Goal: Task Accomplishment & Management: Complete application form

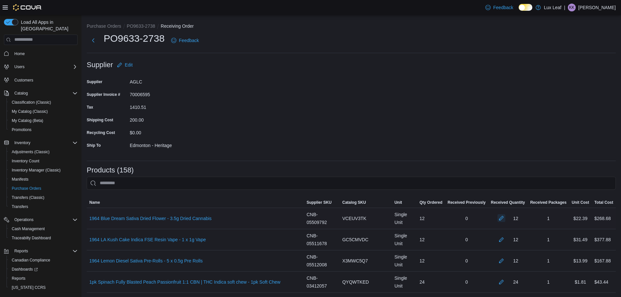
click at [506, 221] on button "button" at bounding box center [502, 218] width 8 height 8
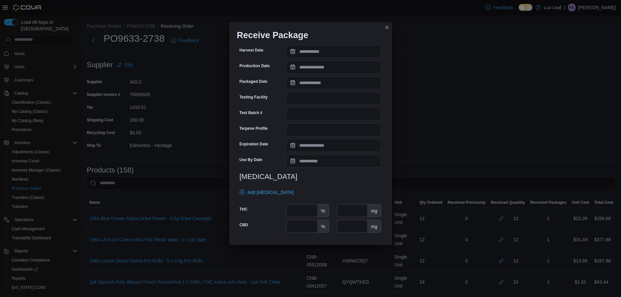
scroll to position [163, 0]
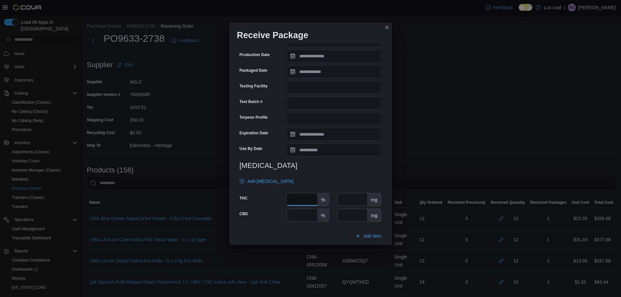
click at [310, 196] on input "number" at bounding box center [302, 199] width 30 height 12
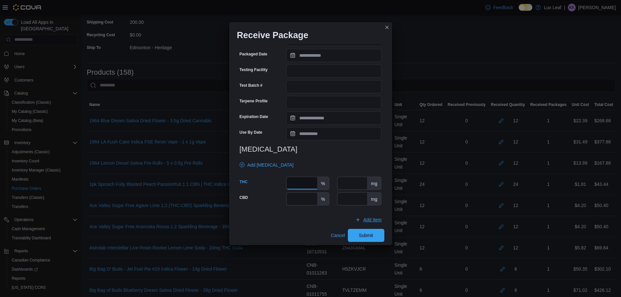
scroll to position [184, 0]
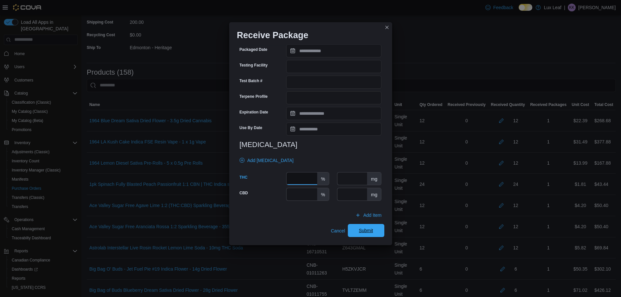
type input "****"
click at [368, 227] on span "Submit" at bounding box center [366, 230] width 29 height 13
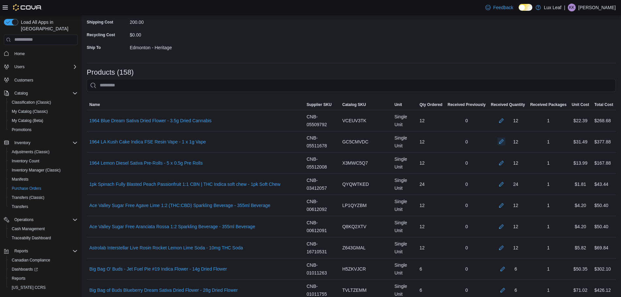
click at [506, 144] on button "button" at bounding box center [502, 142] width 8 height 8
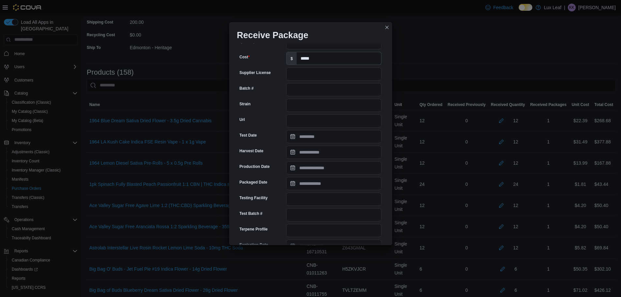
scroll to position [130, 0]
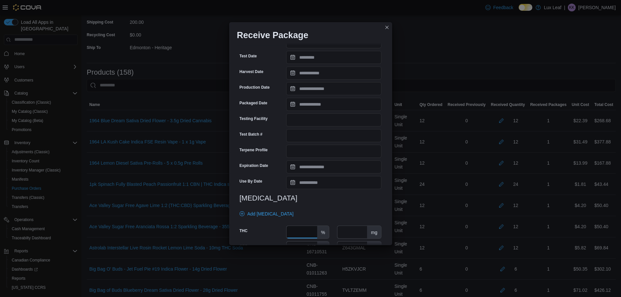
click at [296, 230] on input "number" at bounding box center [302, 232] width 30 height 12
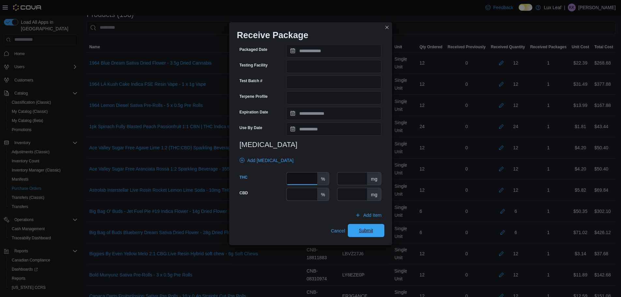
scroll to position [196, 0]
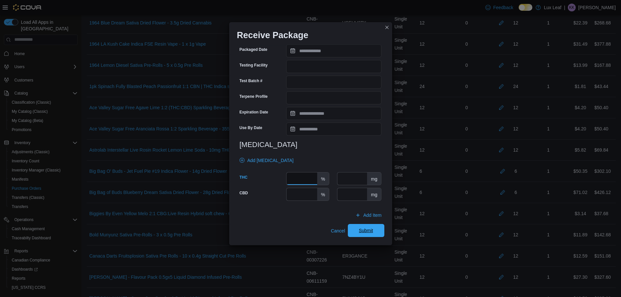
type input "****"
drag, startPoint x: 372, startPoint y: 233, endPoint x: 575, endPoint y: 215, distance: 204.0
click at [372, 234] on span "Submit" at bounding box center [366, 230] width 29 height 13
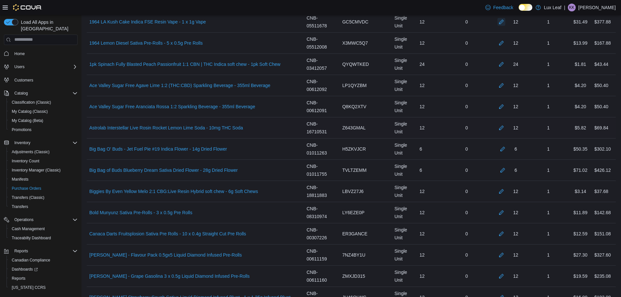
scroll to position [228, 0]
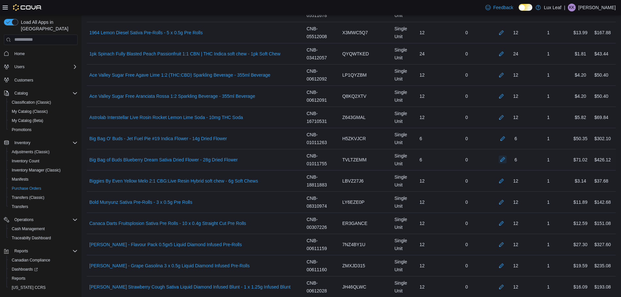
click at [507, 161] on button "button" at bounding box center [503, 160] width 8 height 8
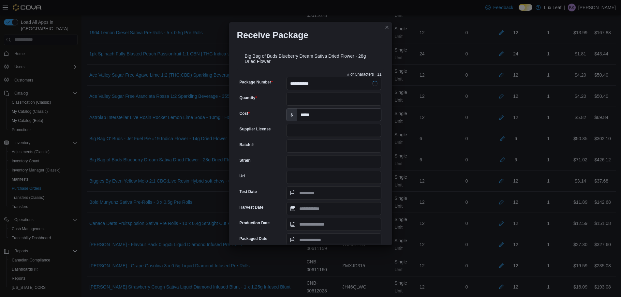
scroll to position [163, 0]
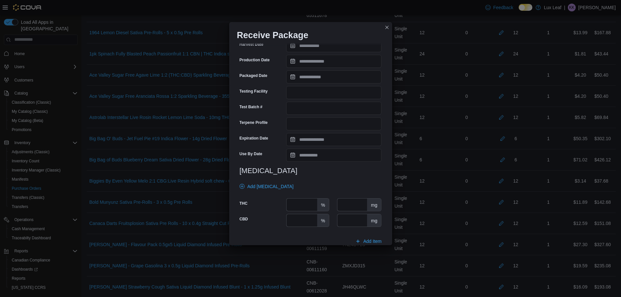
click at [291, 211] on div "%" at bounding box center [307, 204] width 43 height 13
click at [295, 207] on input "number" at bounding box center [302, 205] width 30 height 12
type input "****"
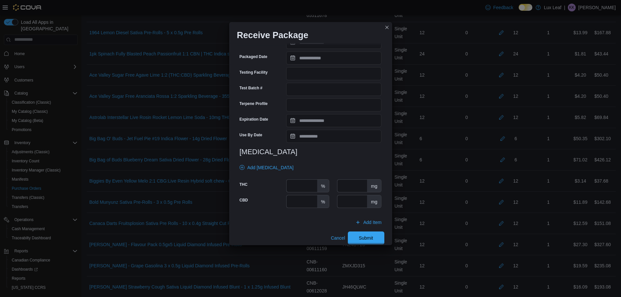
scroll to position [189, 0]
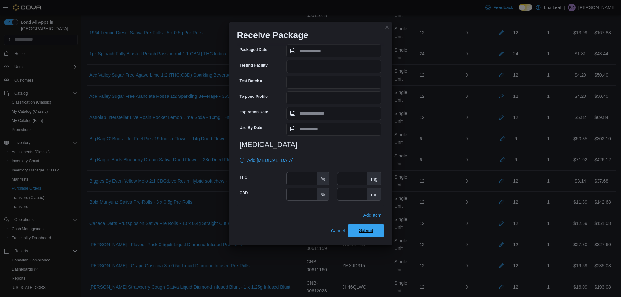
click at [360, 234] on span "Submit" at bounding box center [366, 230] width 14 height 7
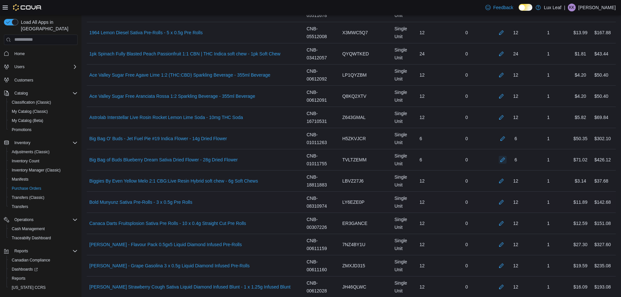
scroll to position [261, 0]
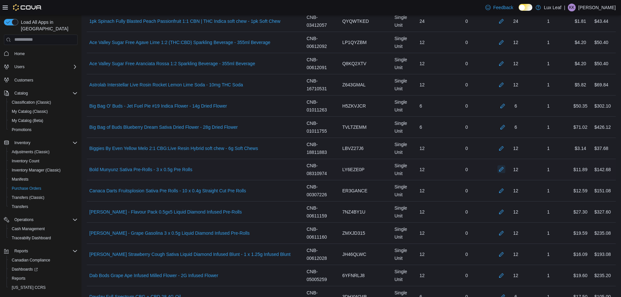
click at [506, 173] on button "button" at bounding box center [502, 169] width 8 height 8
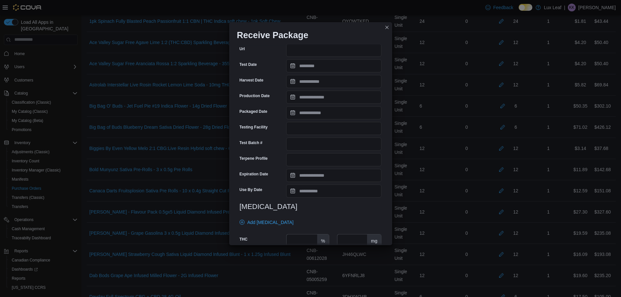
scroll to position [163, 0]
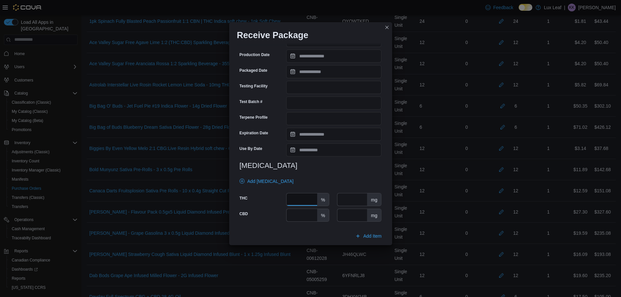
click at [291, 197] on input "number" at bounding box center [302, 199] width 30 height 12
type input "****"
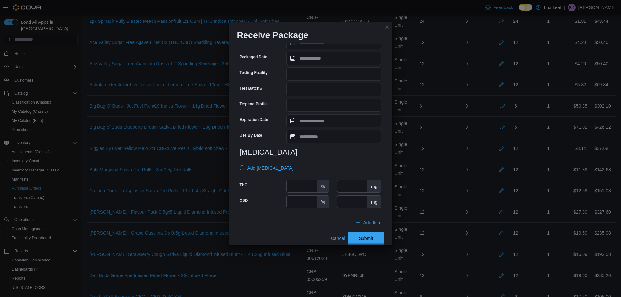
scroll to position [184, 0]
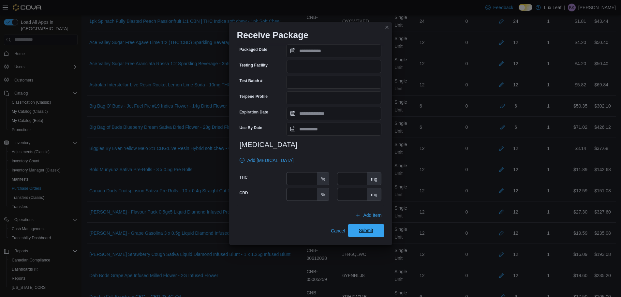
click at [369, 235] on span "Submit" at bounding box center [366, 230] width 29 height 13
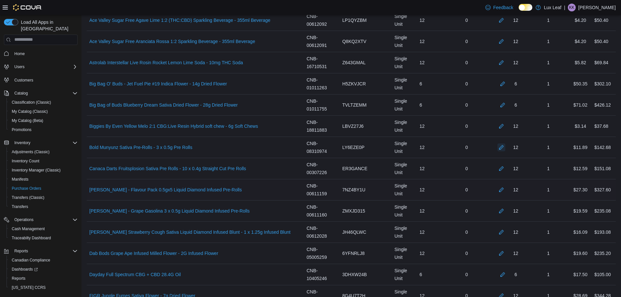
scroll to position [294, 0]
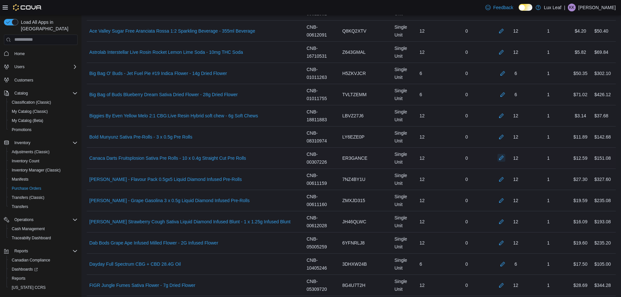
click at [504, 156] on button "button" at bounding box center [502, 158] width 8 height 8
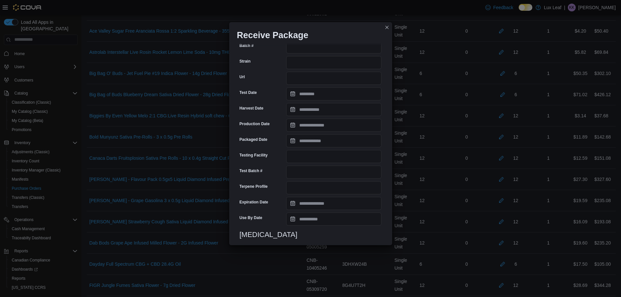
scroll to position [189, 0]
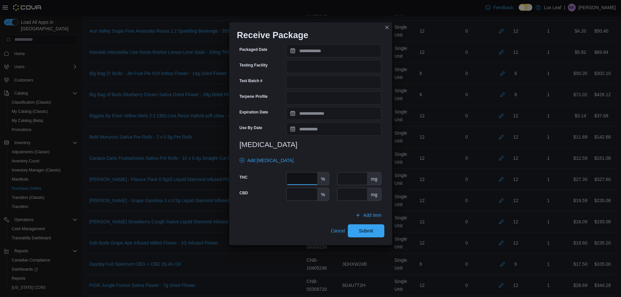
click at [305, 180] on input "number" at bounding box center [302, 179] width 30 height 12
type input "****"
click at [352, 229] on span "Submit" at bounding box center [366, 230] width 29 height 13
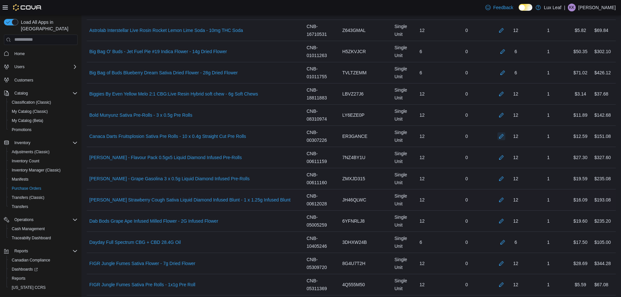
scroll to position [326, 0]
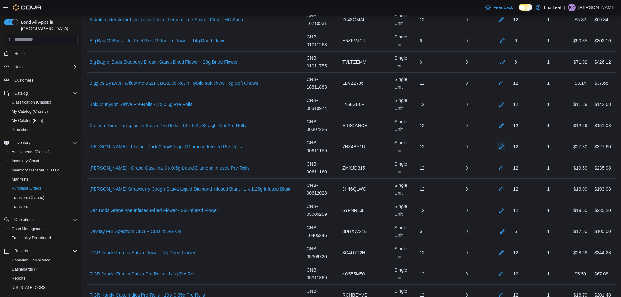
click at [503, 148] on button "button" at bounding box center [502, 147] width 8 height 8
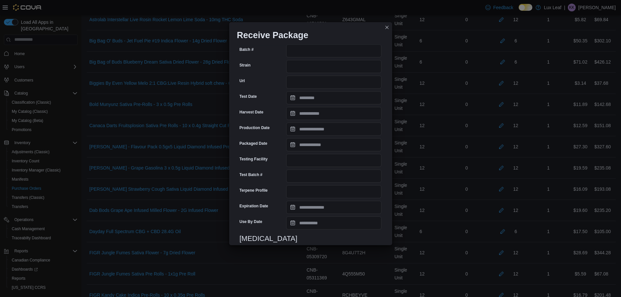
scroll to position [163, 0]
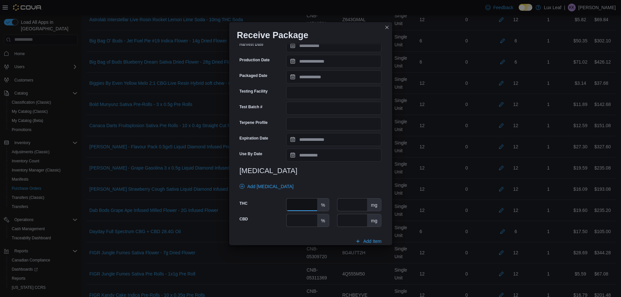
click at [308, 203] on input "number" at bounding box center [302, 205] width 30 height 12
type input "****"
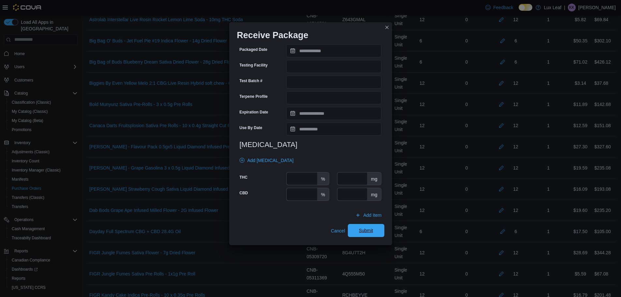
click at [359, 230] on span "Submit" at bounding box center [366, 230] width 14 height 7
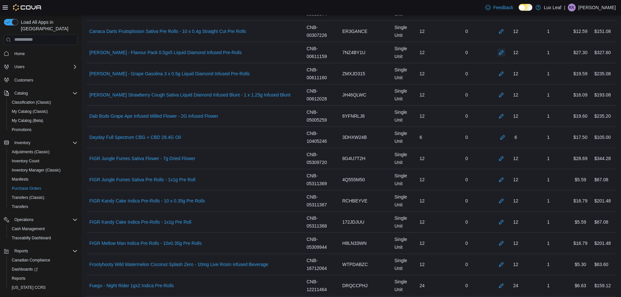
scroll to position [424, 0]
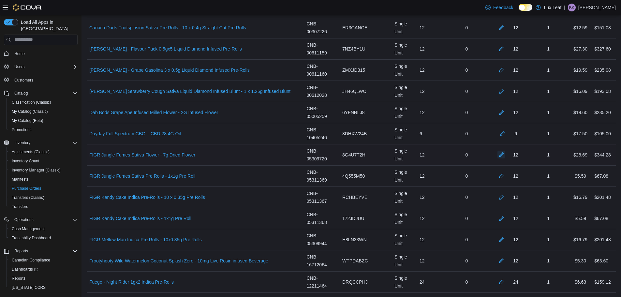
click at [505, 153] on button "button" at bounding box center [502, 155] width 8 height 8
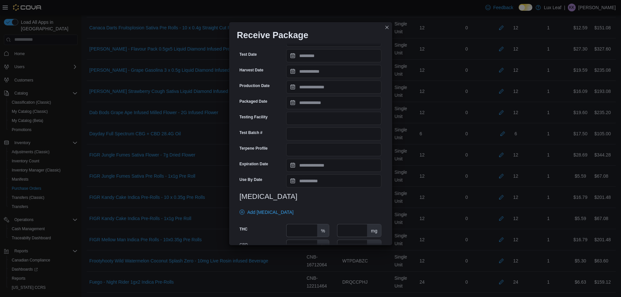
scroll to position [163, 0]
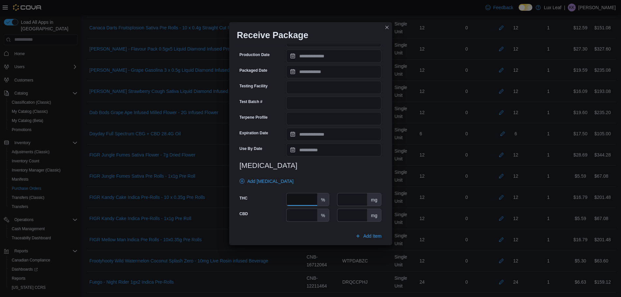
click at [299, 203] on input "number" at bounding box center [302, 199] width 30 height 12
type input "****"
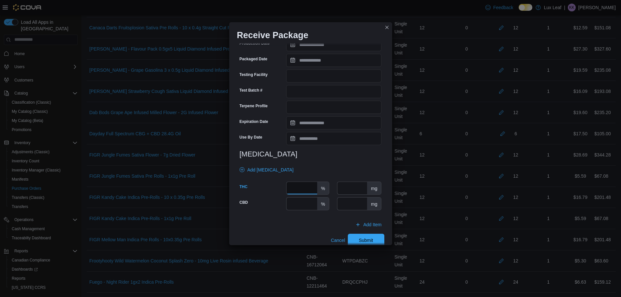
scroll to position [184, 0]
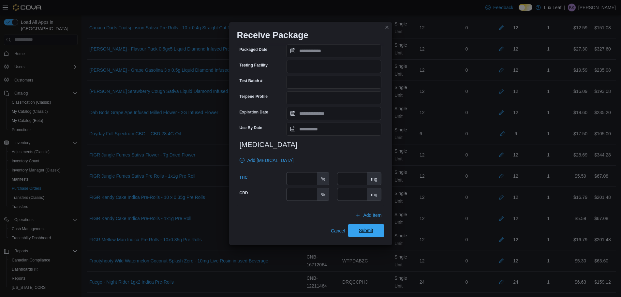
click at [369, 231] on span "Submit" at bounding box center [366, 230] width 14 height 7
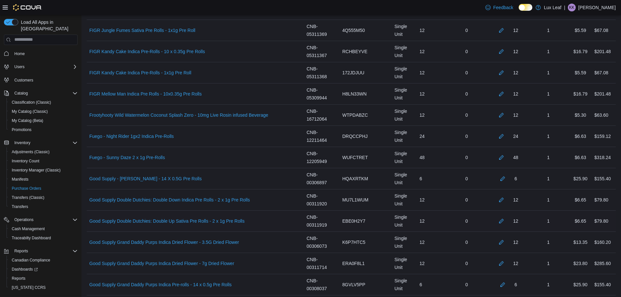
scroll to position [620, 0]
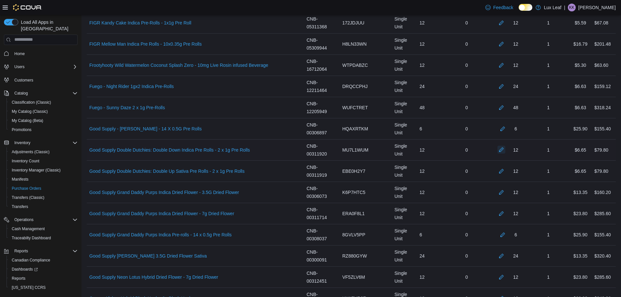
click at [506, 150] on button "button" at bounding box center [502, 150] width 8 height 8
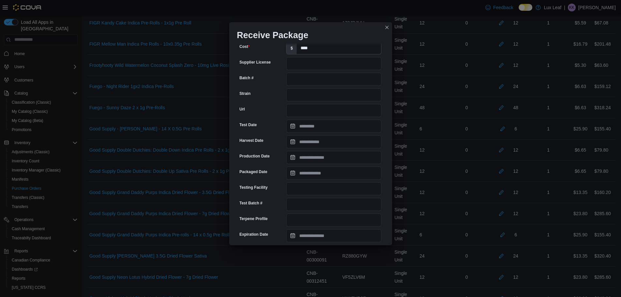
scroll to position [163, 0]
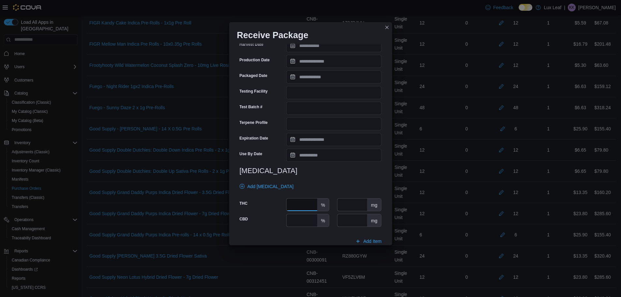
click at [304, 206] on input "number" at bounding box center [302, 205] width 30 height 12
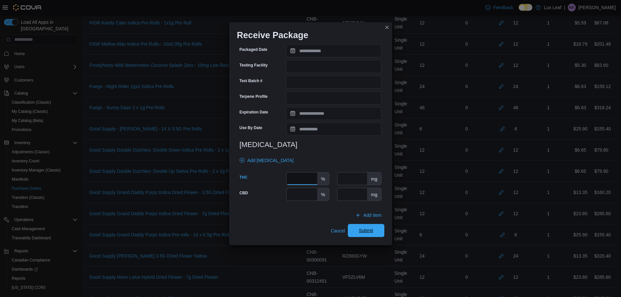
type input "****"
click at [359, 233] on span "Submit" at bounding box center [366, 230] width 14 height 7
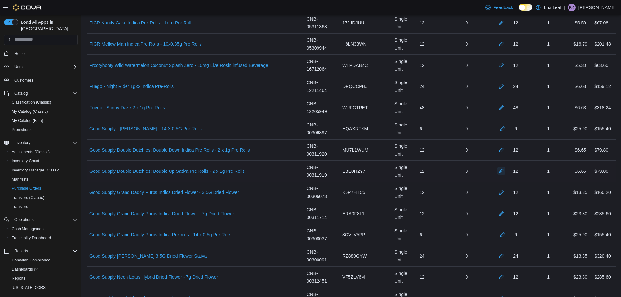
click at [506, 172] on button "button" at bounding box center [502, 171] width 8 height 8
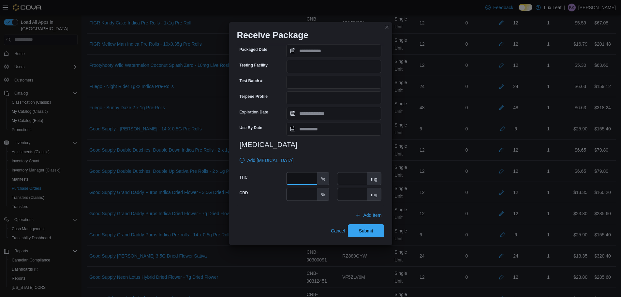
click at [287, 180] on input "number" at bounding box center [302, 179] width 30 height 12
type input "****"
click at [366, 233] on span "Submit" at bounding box center [366, 230] width 14 height 7
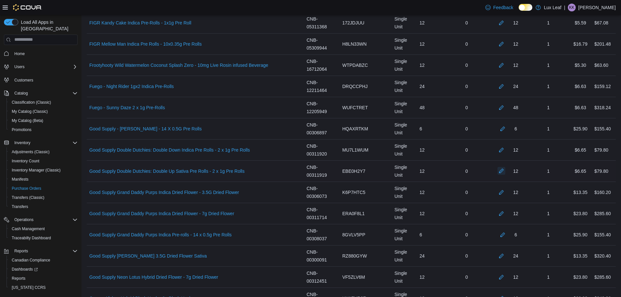
click at [505, 171] on button "button" at bounding box center [502, 171] width 8 height 8
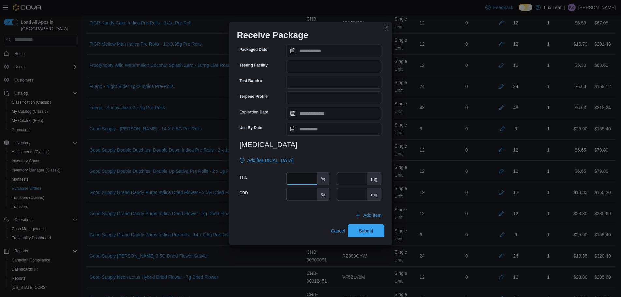
click at [302, 183] on input "****" at bounding box center [302, 179] width 30 height 12
type input "*"
type input "****"
click at [360, 234] on span "Submit" at bounding box center [366, 230] width 14 height 7
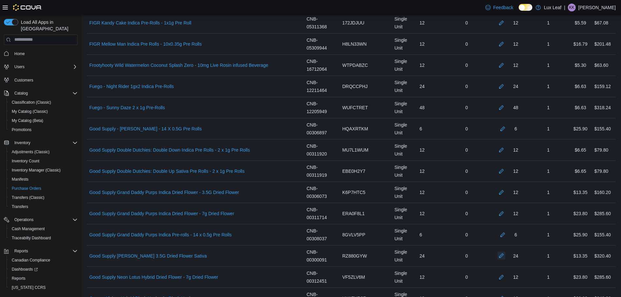
click at [504, 256] on button "button" at bounding box center [502, 256] width 8 height 8
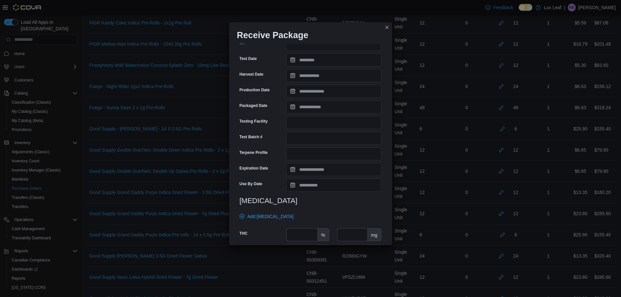
scroll to position [163, 0]
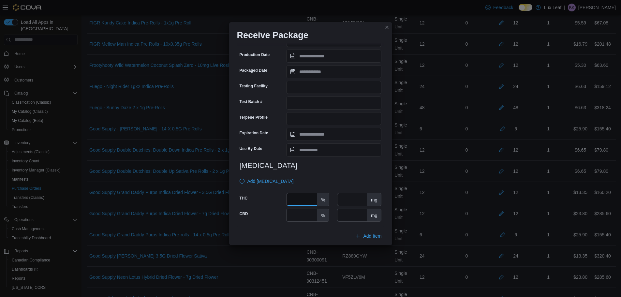
click at [303, 196] on input "number" at bounding box center [302, 199] width 30 height 12
type input "****"
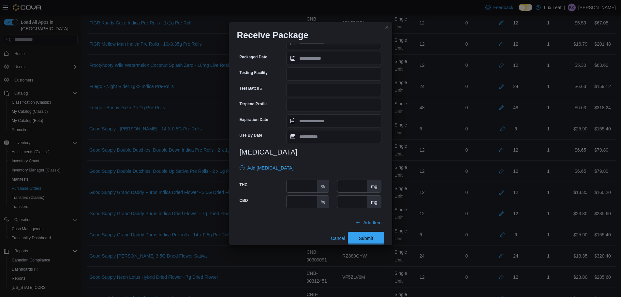
scroll to position [184, 0]
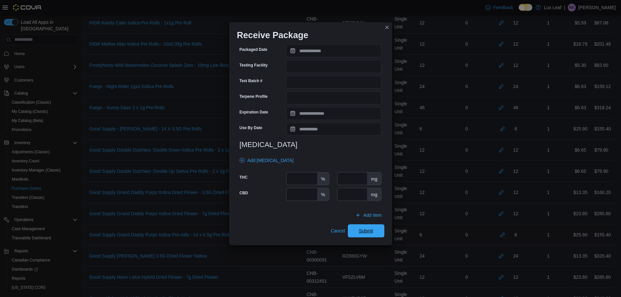
click at [359, 231] on span "Submit" at bounding box center [366, 231] width 14 height 7
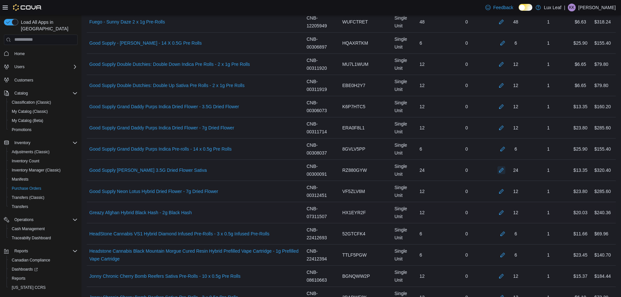
scroll to position [718, 0]
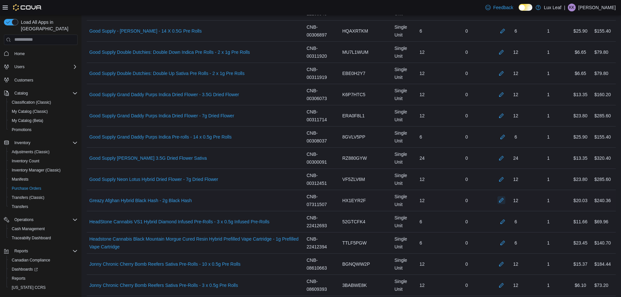
click at [505, 203] on button "button" at bounding box center [502, 200] width 8 height 8
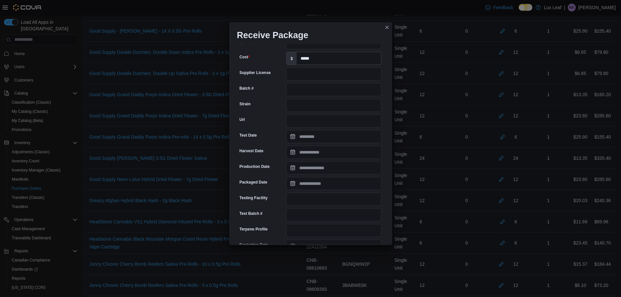
scroll to position [163, 0]
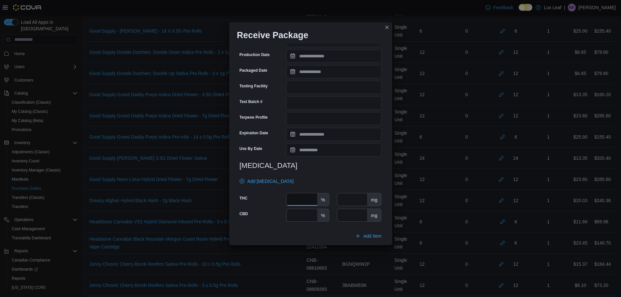
click at [306, 199] on input "number" at bounding box center [302, 199] width 30 height 12
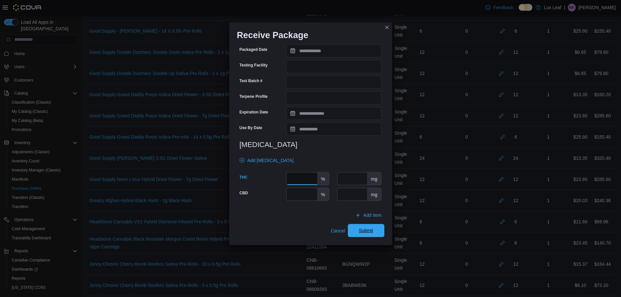
type input "**"
click at [352, 231] on span "Submit" at bounding box center [366, 230] width 29 height 13
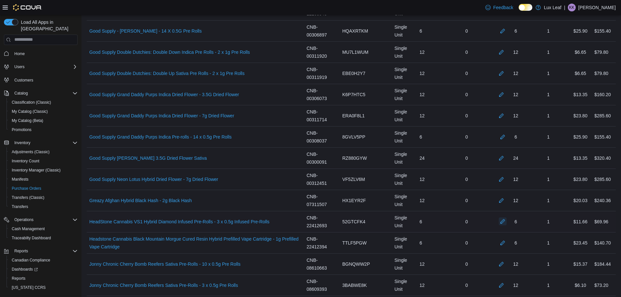
click at [506, 223] on button "button" at bounding box center [503, 222] width 8 height 8
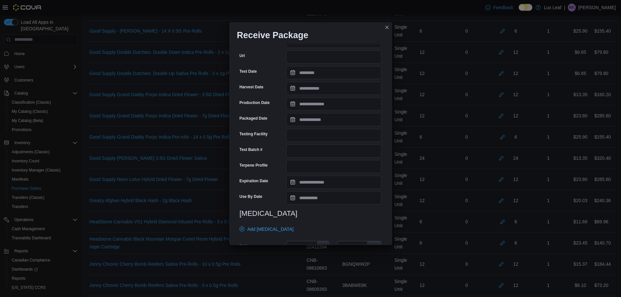
scroll to position [163, 0]
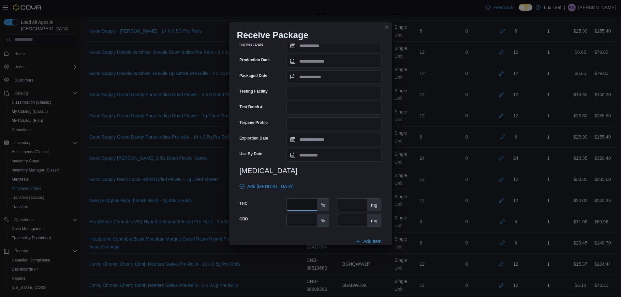
click at [298, 206] on input "number" at bounding box center [302, 205] width 30 height 12
type input "****"
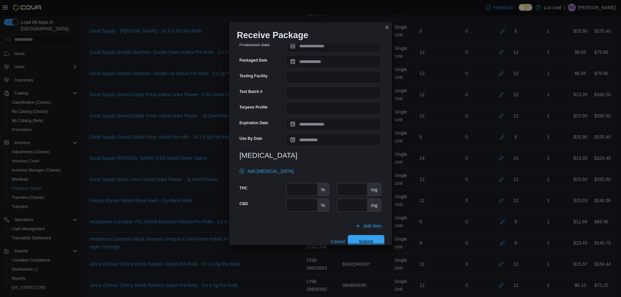
scroll to position [189, 0]
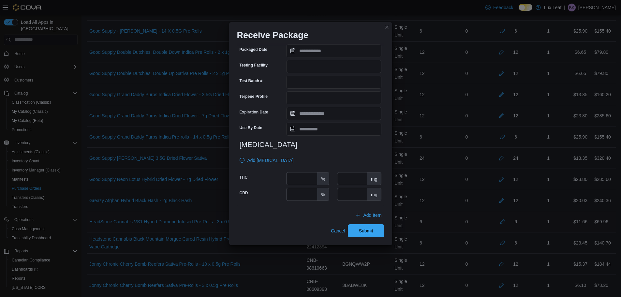
click at [364, 232] on span "Submit" at bounding box center [366, 231] width 14 height 7
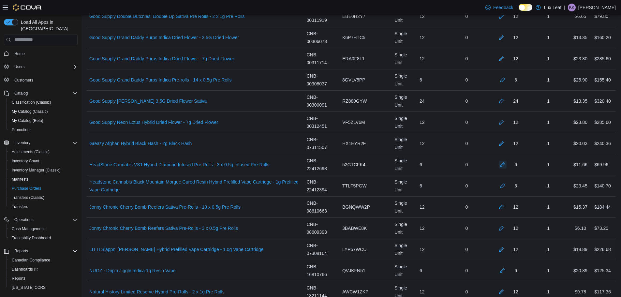
scroll to position [783, 0]
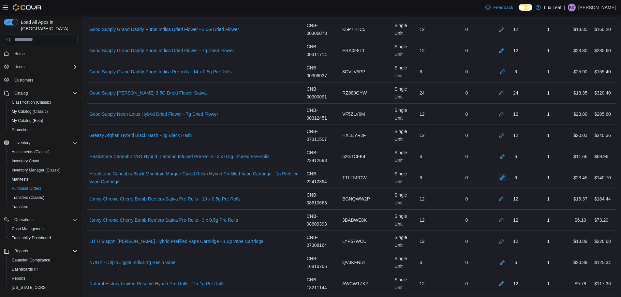
click at [505, 177] on button "button" at bounding box center [503, 178] width 8 height 8
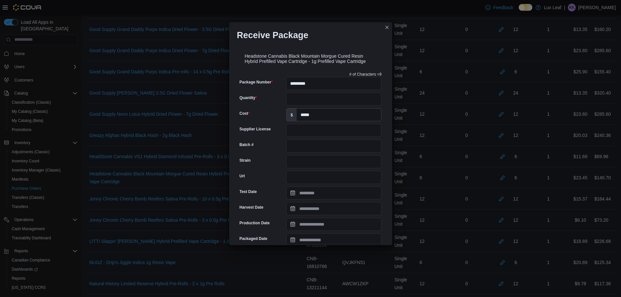
scroll to position [163, 0]
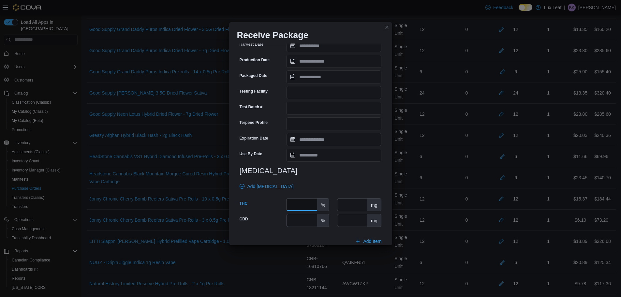
click at [306, 204] on input "number" at bounding box center [302, 205] width 30 height 12
type input "****"
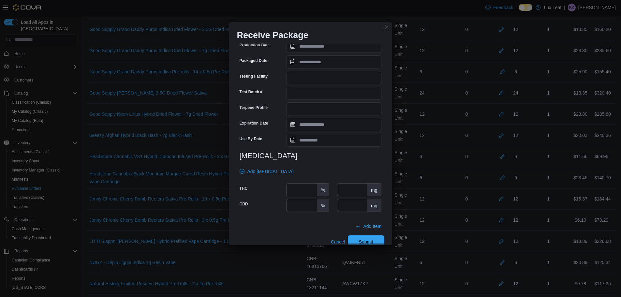
scroll to position [189, 0]
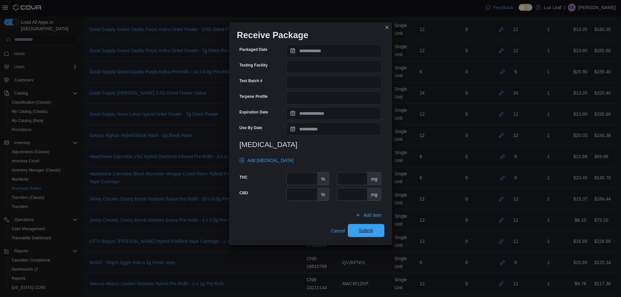
click at [363, 230] on span "Submit" at bounding box center [366, 230] width 14 height 7
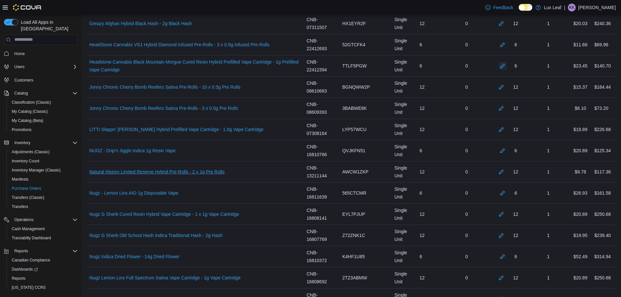
scroll to position [913, 0]
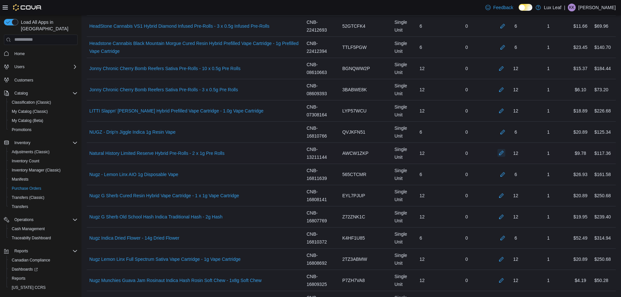
click at [506, 153] on button "button" at bounding box center [502, 153] width 8 height 8
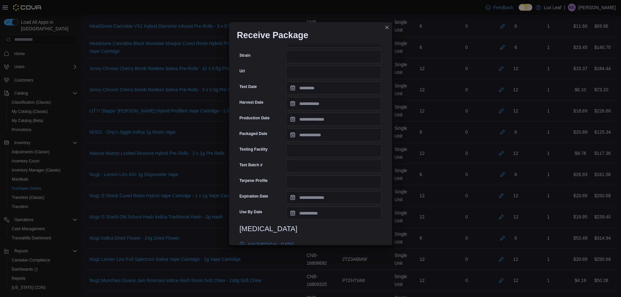
scroll to position [163, 0]
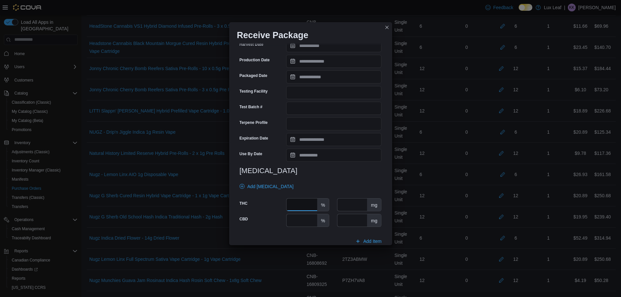
click at [300, 203] on input "number" at bounding box center [302, 205] width 30 height 12
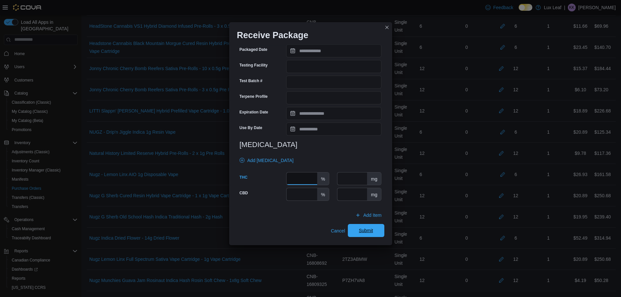
type input "****"
click at [360, 232] on span "Submit" at bounding box center [366, 230] width 14 height 7
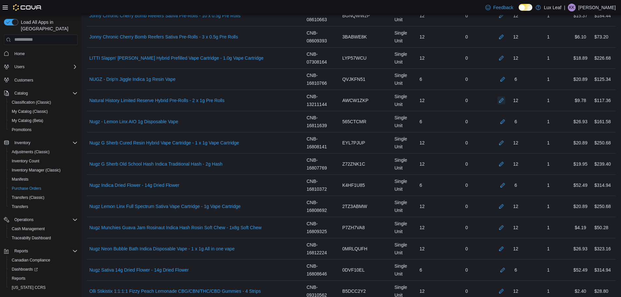
scroll to position [979, 0]
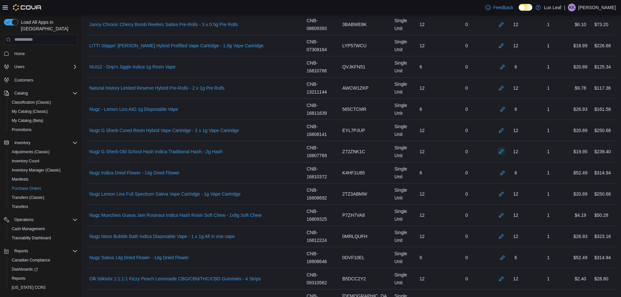
click at [506, 151] on button "button" at bounding box center [502, 151] width 8 height 8
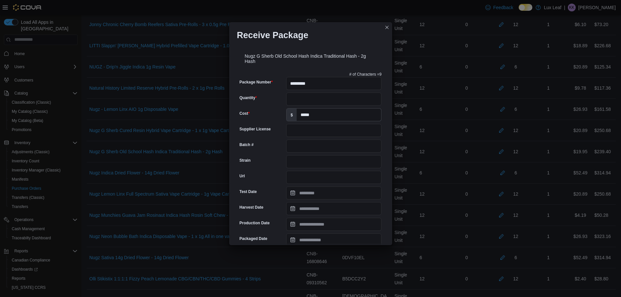
scroll to position [163, 0]
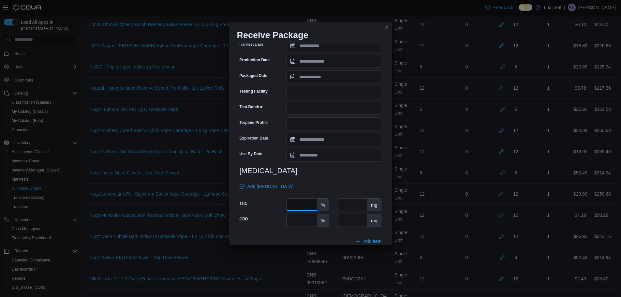
click at [297, 200] on input "number" at bounding box center [302, 205] width 30 height 12
type input "****"
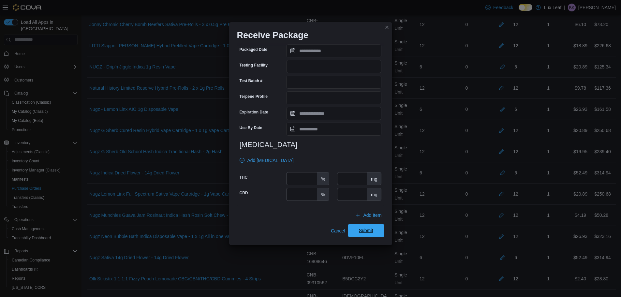
click at [373, 230] on span "Submit" at bounding box center [366, 230] width 29 height 13
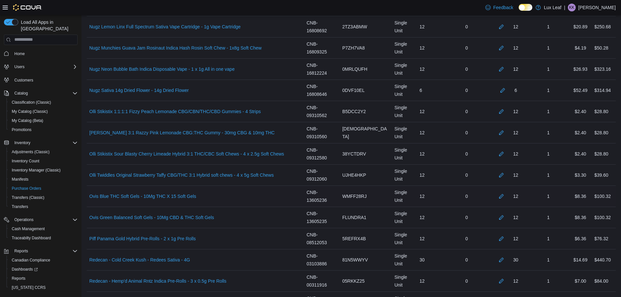
scroll to position [1174, 0]
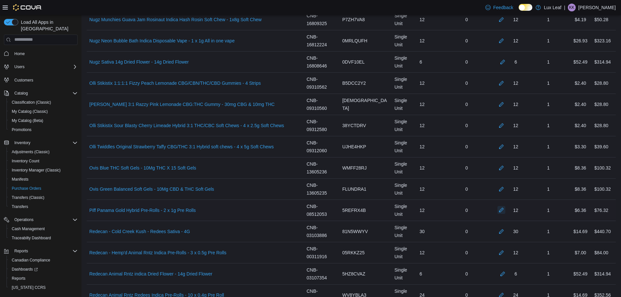
click at [506, 209] on button "button" at bounding box center [502, 210] width 8 height 8
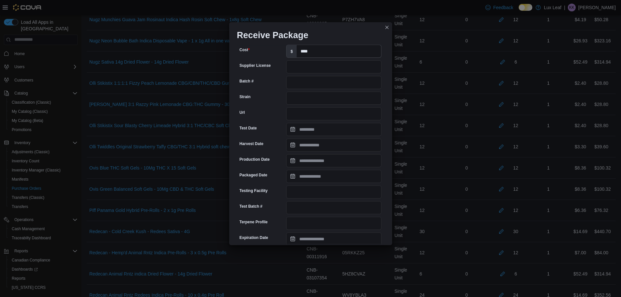
scroll to position [130, 0]
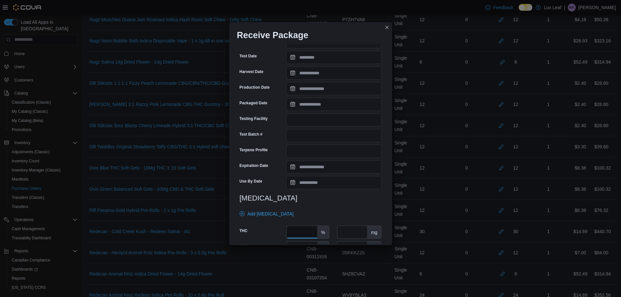
click at [302, 226] on div "%" at bounding box center [307, 232] width 43 height 13
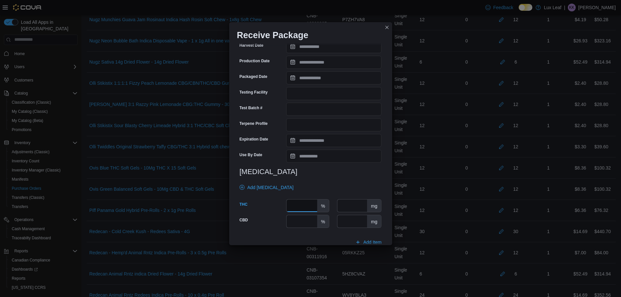
scroll to position [184, 0]
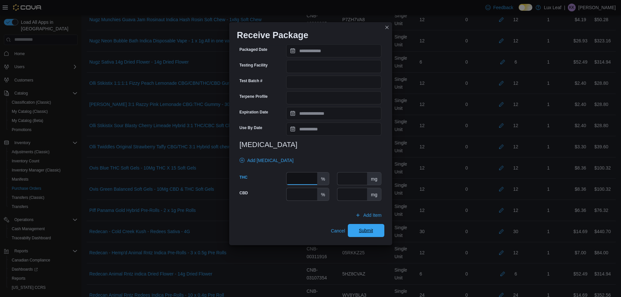
type input "****"
click at [367, 235] on span "Submit" at bounding box center [366, 230] width 29 height 13
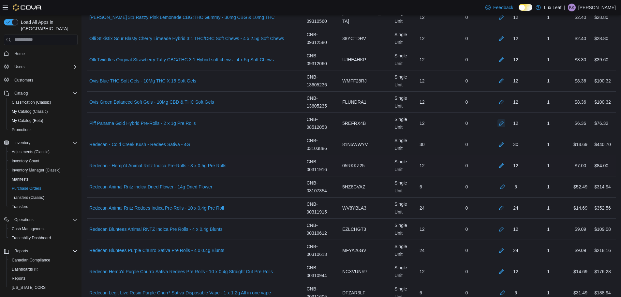
scroll to position [1272, 0]
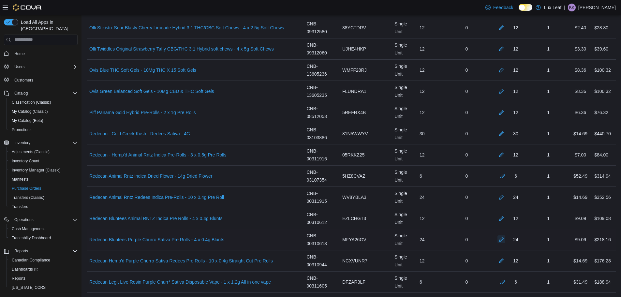
click at [506, 240] on button "button" at bounding box center [502, 240] width 8 height 8
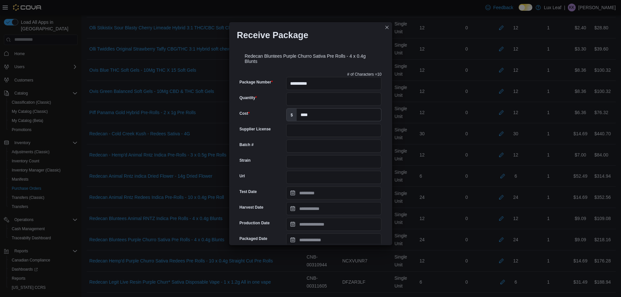
scroll to position [189, 0]
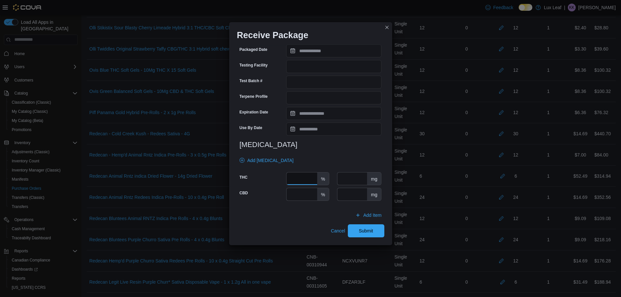
click at [301, 180] on input "number" at bounding box center [302, 179] width 30 height 12
type input "****"
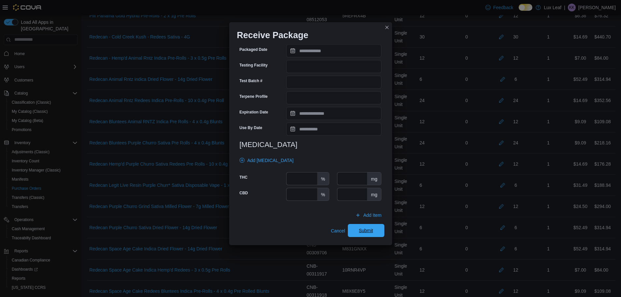
scroll to position [1370, 0]
click at [359, 231] on span "Submit" at bounding box center [366, 230] width 14 height 7
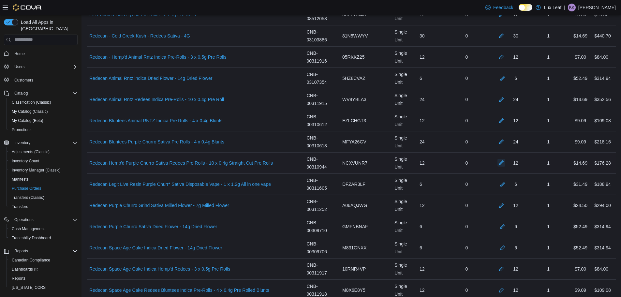
click at [504, 163] on button "button" at bounding box center [502, 163] width 8 height 8
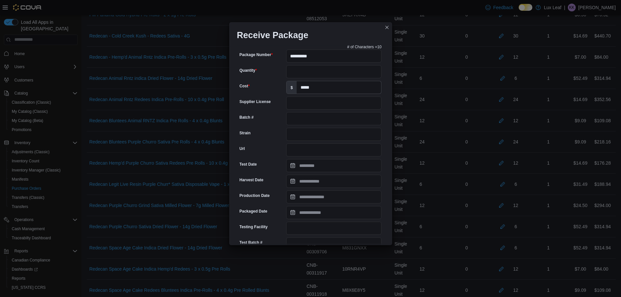
scroll to position [130, 0]
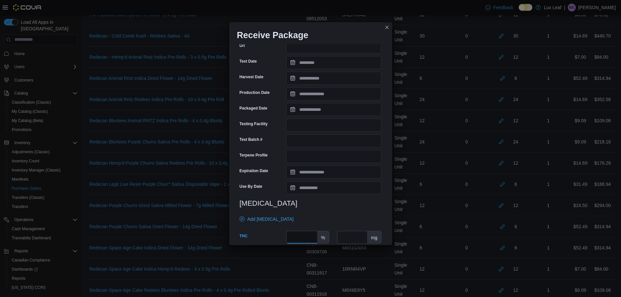
click at [303, 236] on input "number" at bounding box center [302, 237] width 30 height 12
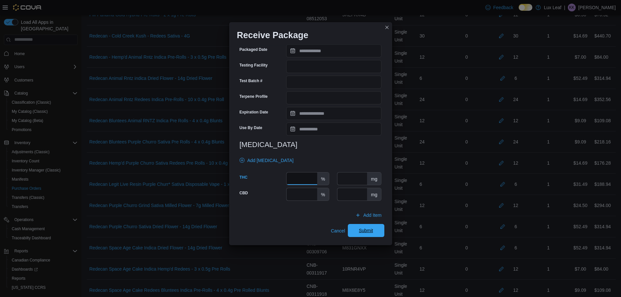
type input "****"
click at [373, 234] on span "Submit" at bounding box center [366, 230] width 29 height 13
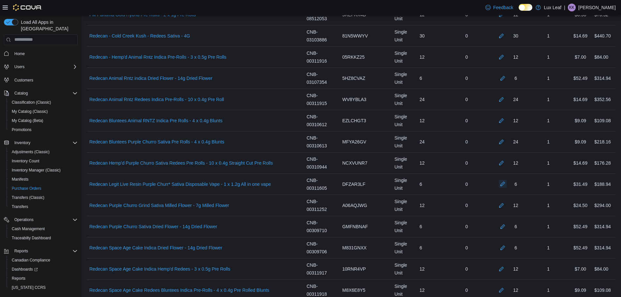
click at [506, 185] on button "button" at bounding box center [503, 184] width 8 height 8
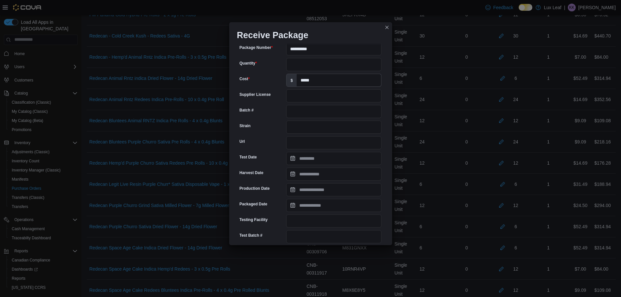
scroll to position [163, 0]
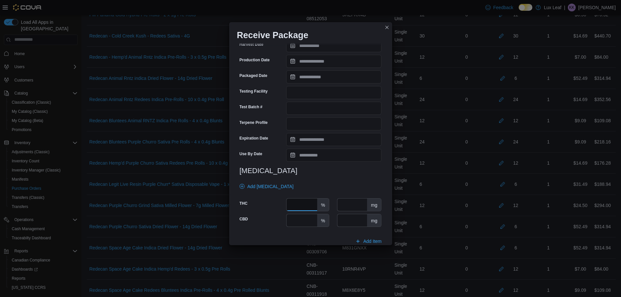
click at [306, 206] on input "number" at bounding box center [302, 205] width 30 height 12
type input "****"
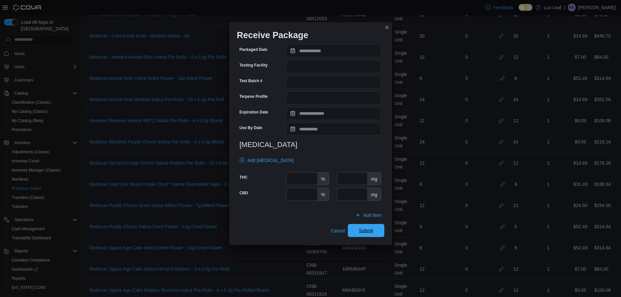
click at [352, 232] on span "Submit" at bounding box center [366, 230] width 29 height 13
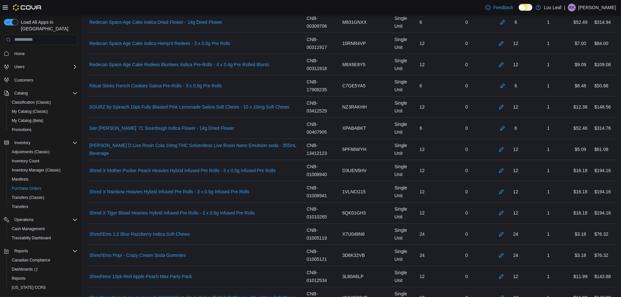
scroll to position [1598, 0]
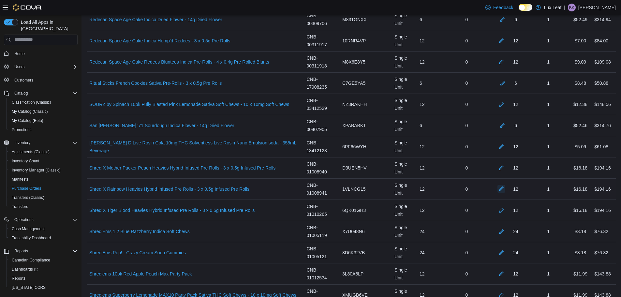
click at [503, 191] on button "button" at bounding box center [502, 189] width 8 height 8
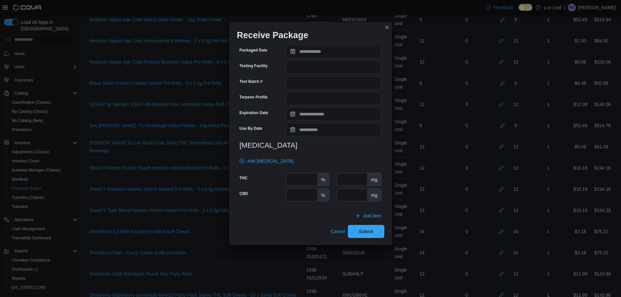
scroll to position [189, 0]
click at [304, 184] on input "number" at bounding box center [302, 179] width 30 height 12
type input "****"
click at [355, 234] on span "Submit" at bounding box center [366, 230] width 29 height 13
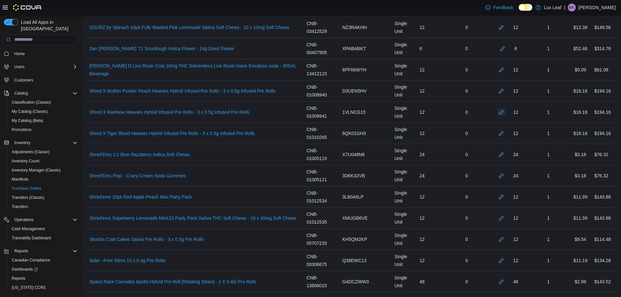
scroll to position [1696, 0]
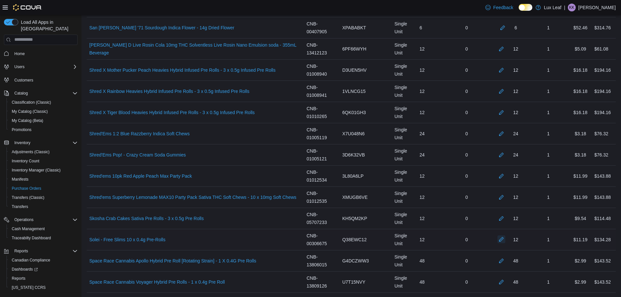
click at [505, 237] on button "button" at bounding box center [502, 240] width 8 height 8
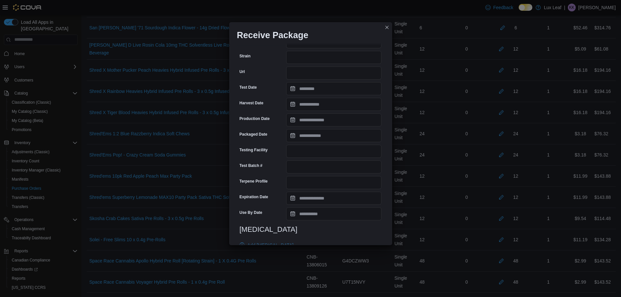
scroll to position [163, 0]
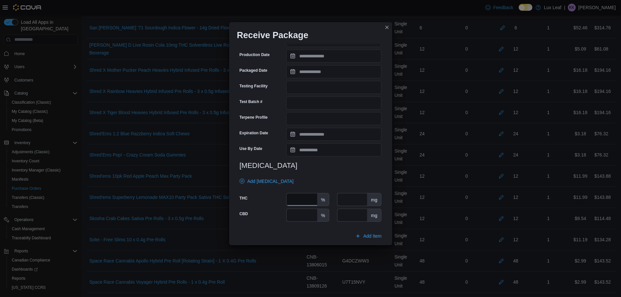
click at [300, 197] on input "number" at bounding box center [302, 199] width 30 height 12
type input "***"
click at [307, 214] on input "number" at bounding box center [302, 215] width 30 height 12
type input "****"
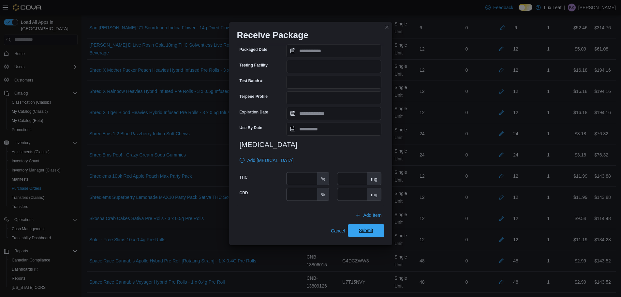
click at [364, 231] on span "Submit" at bounding box center [366, 230] width 14 height 7
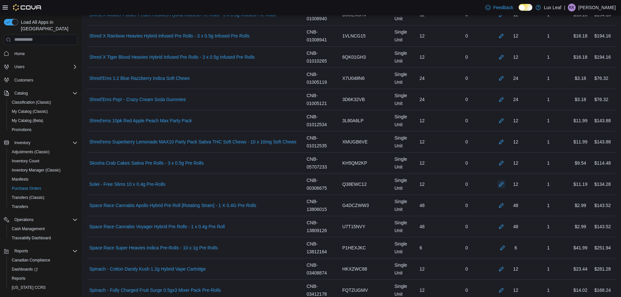
scroll to position [1761, 0]
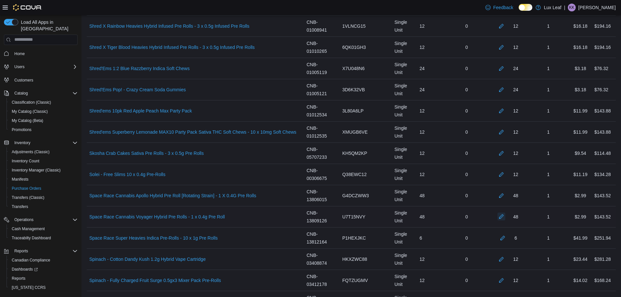
click at [506, 214] on button "button" at bounding box center [502, 217] width 8 height 8
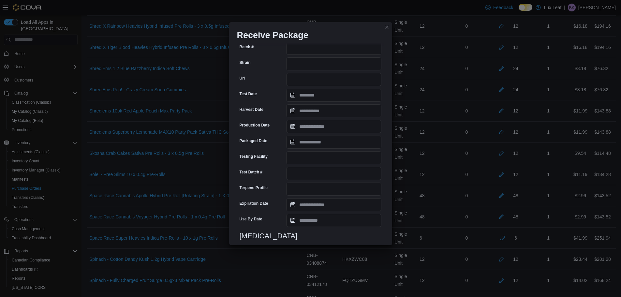
scroll to position [189, 0]
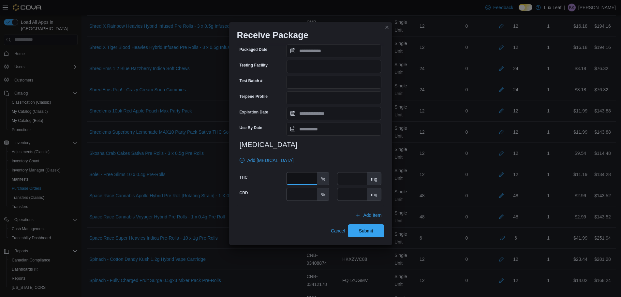
click at [301, 178] on input "number" at bounding box center [302, 179] width 30 height 12
type input "****"
click at [375, 235] on span "Submit" at bounding box center [366, 230] width 29 height 13
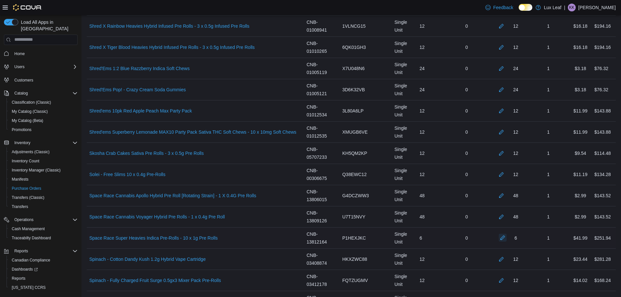
click at [507, 238] on button "button" at bounding box center [503, 238] width 8 height 8
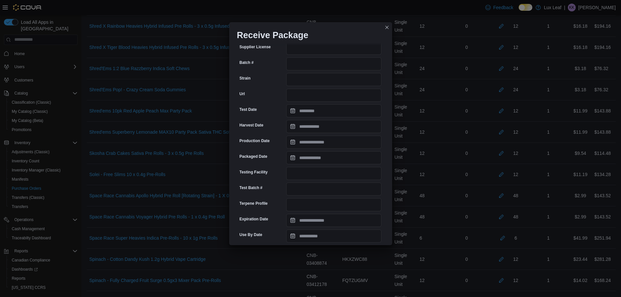
scroll to position [163, 0]
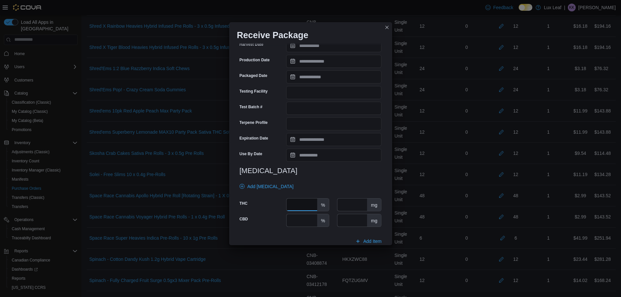
click at [302, 204] on input "number" at bounding box center [302, 205] width 30 height 12
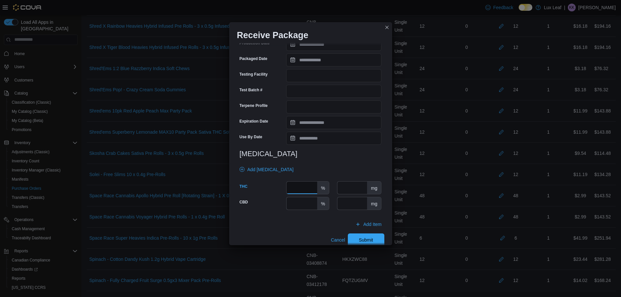
scroll to position [189, 0]
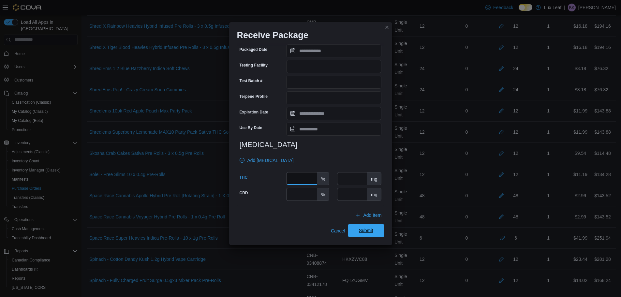
type input "****"
click at [352, 229] on span "Submit" at bounding box center [366, 230] width 29 height 13
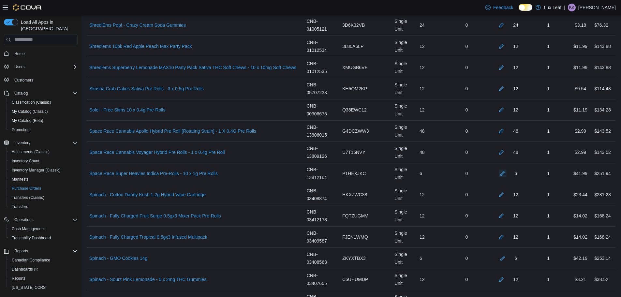
scroll to position [1827, 0]
click at [505, 193] on button "button" at bounding box center [502, 194] width 8 height 8
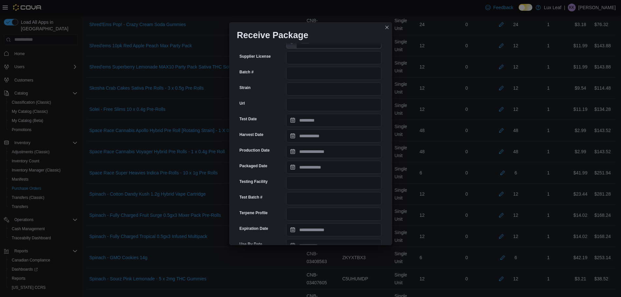
scroll to position [130, 0]
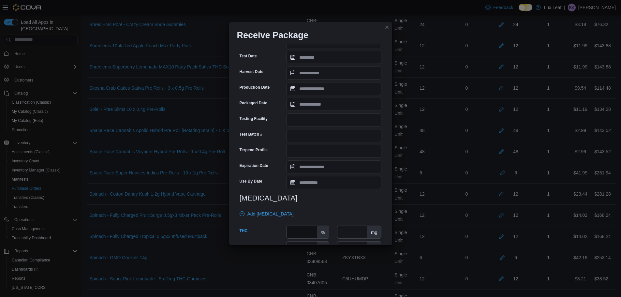
click at [305, 231] on input "number" at bounding box center [302, 232] width 30 height 12
type input "****"
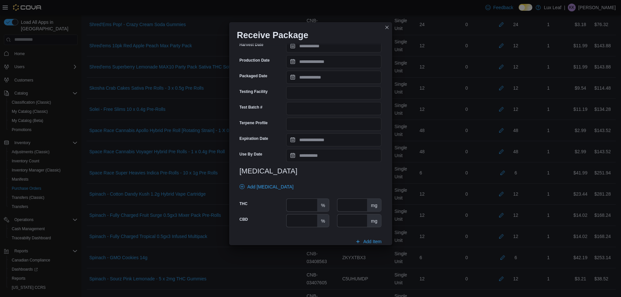
scroll to position [184, 0]
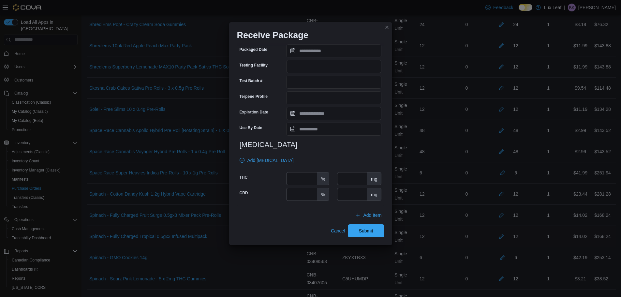
click at [359, 231] on span "Submit" at bounding box center [366, 231] width 14 height 7
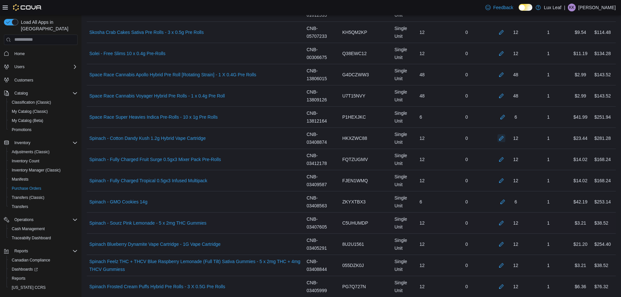
scroll to position [1892, 0]
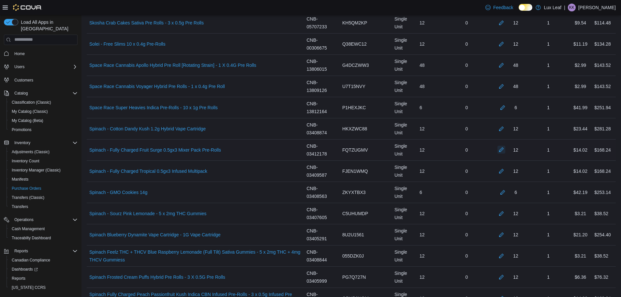
click at [506, 153] on button "button" at bounding box center [502, 150] width 8 height 8
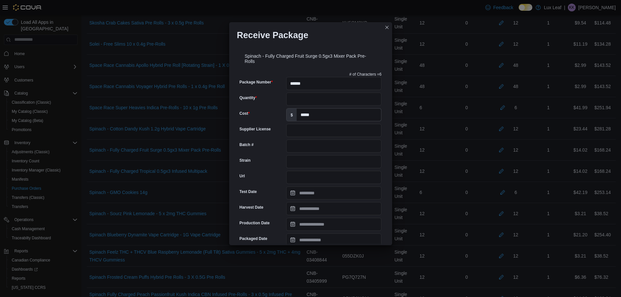
scroll to position [163, 0]
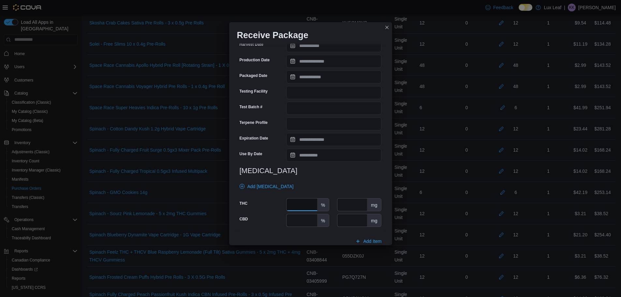
click at [304, 202] on input "number" at bounding box center [302, 205] width 30 height 12
type input "**"
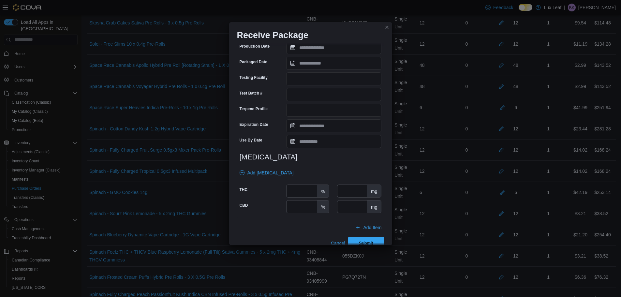
scroll to position [189, 0]
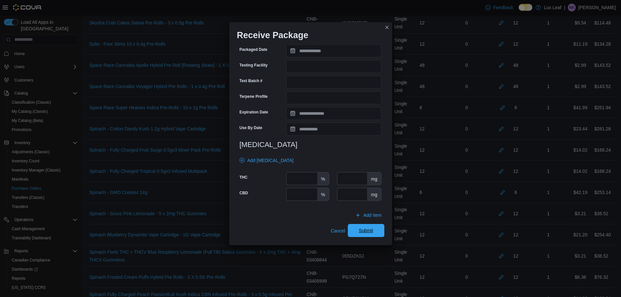
click at [367, 228] on span "Submit" at bounding box center [366, 230] width 29 height 13
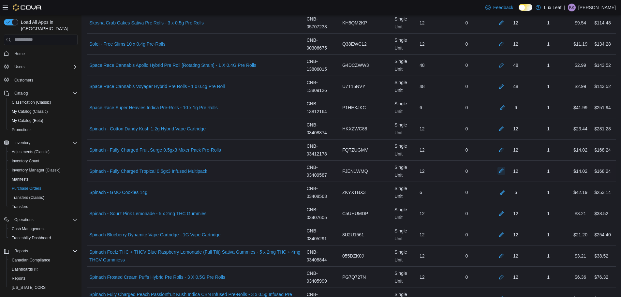
click at [504, 172] on button "button" at bounding box center [502, 171] width 8 height 8
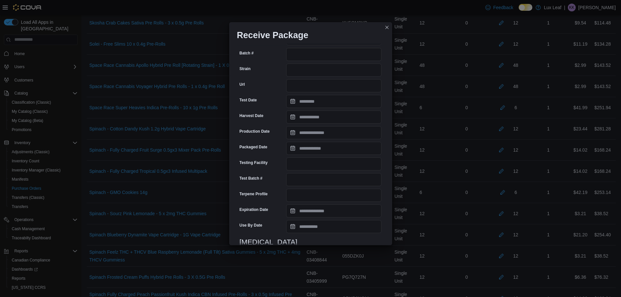
scroll to position [184, 0]
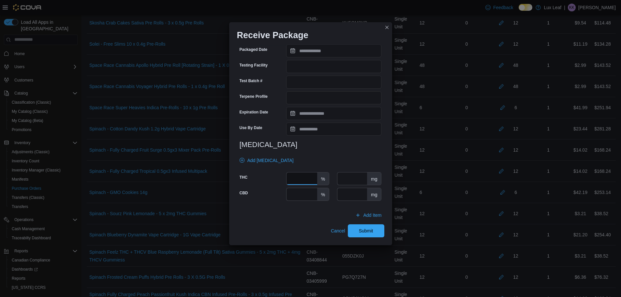
click at [297, 177] on input "number" at bounding box center [302, 179] width 30 height 12
type input "**"
drag, startPoint x: 356, startPoint y: 235, endPoint x: 470, endPoint y: 197, distance: 120.9
click at [356, 235] on span "Submit" at bounding box center [366, 230] width 29 height 13
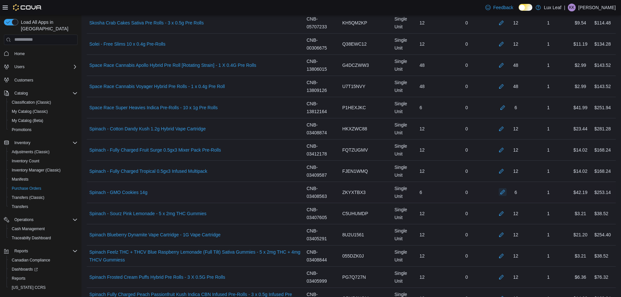
click at [504, 194] on button "button" at bounding box center [503, 192] width 8 height 8
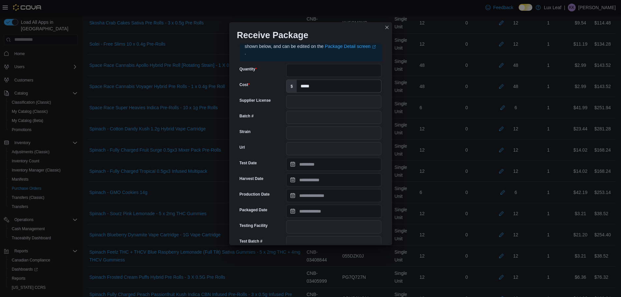
scroll to position [28, 0]
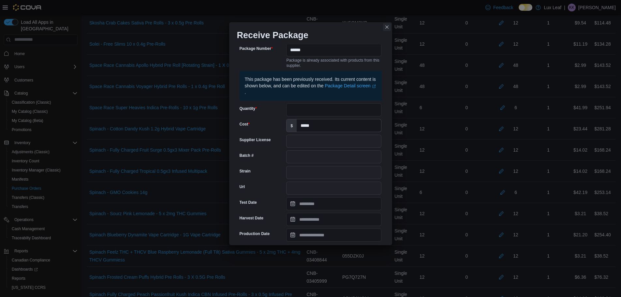
click at [387, 30] on button "Closes this modal window" at bounding box center [387, 27] width 8 height 8
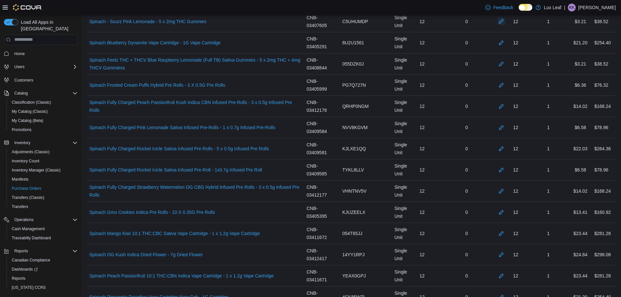
scroll to position [2088, 0]
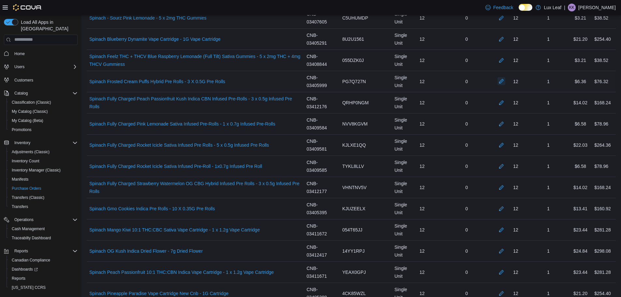
click at [504, 81] on button "button" at bounding box center [502, 81] width 8 height 8
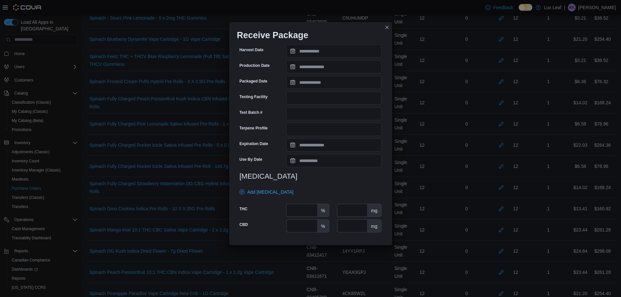
scroll to position [189, 0]
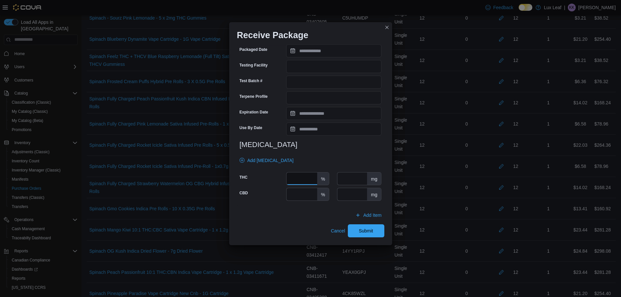
click at [298, 182] on input "number" at bounding box center [302, 179] width 30 height 12
type input "****"
click at [367, 231] on span "Submit" at bounding box center [366, 230] width 14 height 7
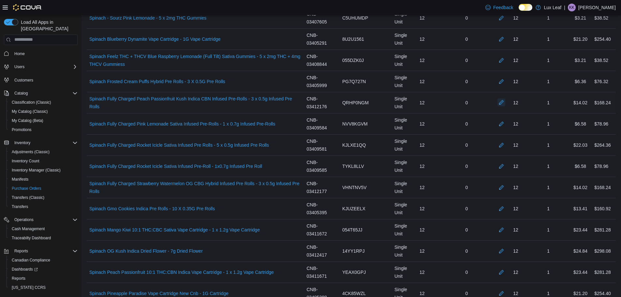
click at [506, 100] on button "button" at bounding box center [502, 103] width 8 height 8
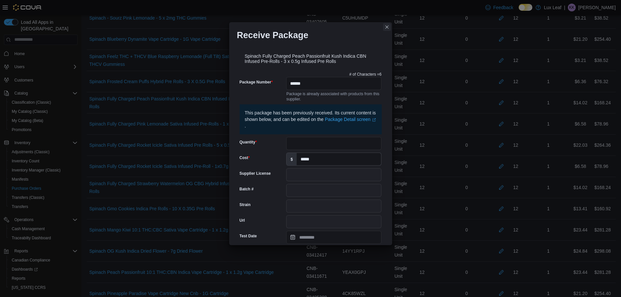
click at [388, 25] on button "Closes this modal window" at bounding box center [387, 27] width 8 height 8
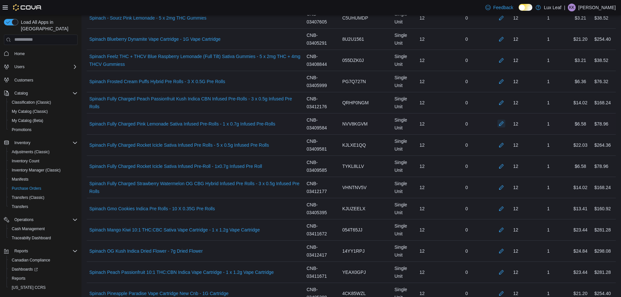
click at [504, 122] on button "button" at bounding box center [502, 124] width 8 height 8
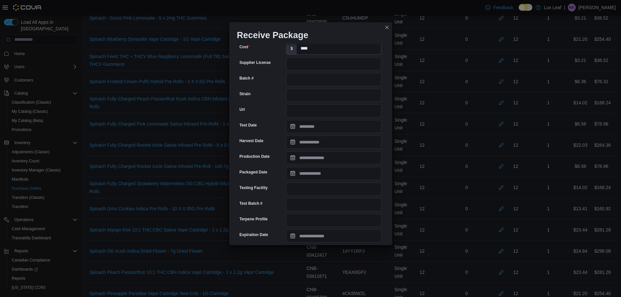
scroll to position [163, 0]
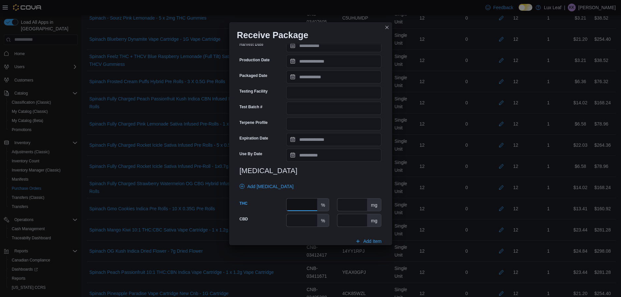
click at [293, 203] on input "number" at bounding box center [302, 205] width 30 height 12
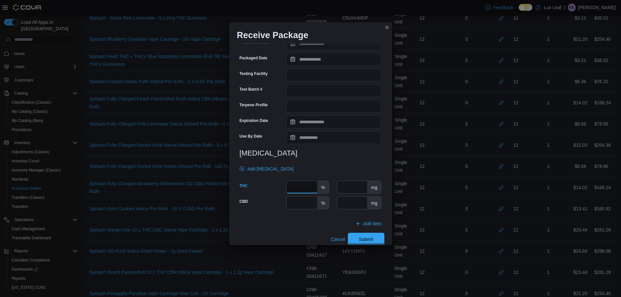
scroll to position [189, 0]
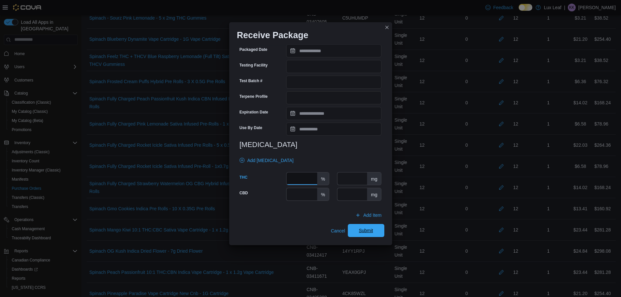
type input "**"
click at [358, 235] on span "Submit" at bounding box center [366, 230] width 29 height 13
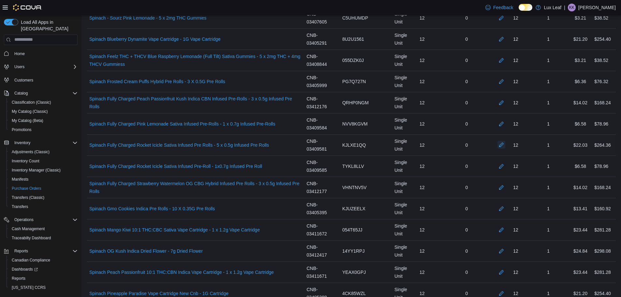
click at [503, 146] on button "button" at bounding box center [502, 145] width 8 height 8
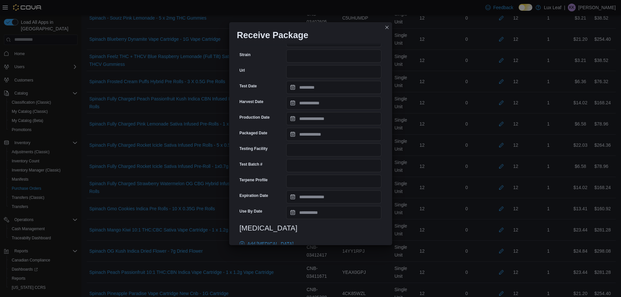
scroll to position [163, 0]
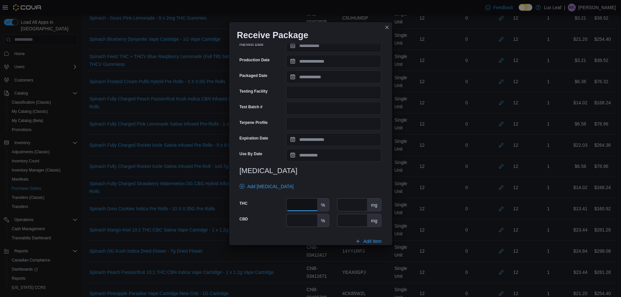
click at [288, 210] on input "number" at bounding box center [302, 205] width 30 height 12
type input "**"
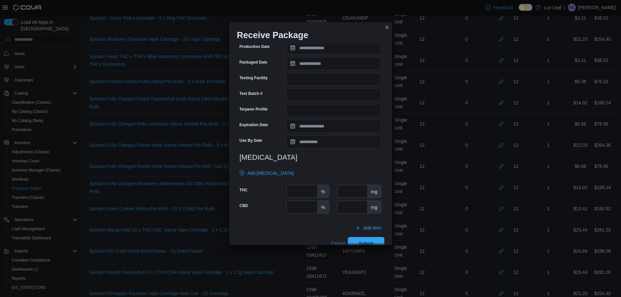
scroll to position [189, 0]
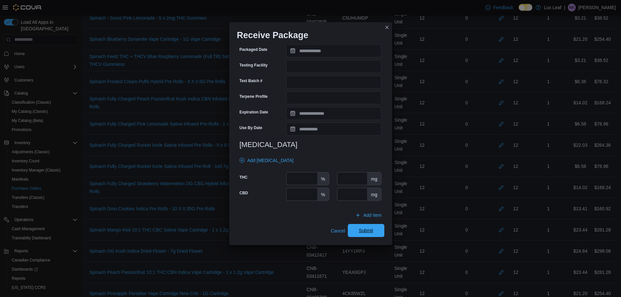
click at [360, 228] on span "Submit" at bounding box center [366, 230] width 14 height 7
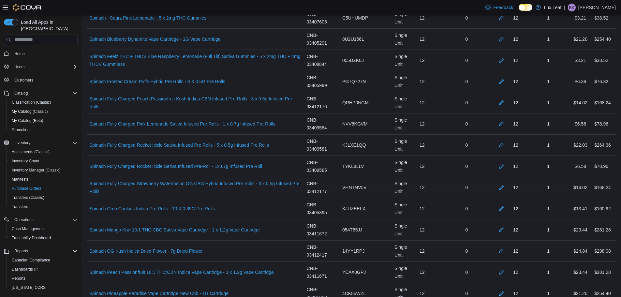
click at [502, 189] on div "12" at bounding box center [508, 188] width 34 height 8
click at [506, 188] on button "button" at bounding box center [502, 187] width 8 height 8
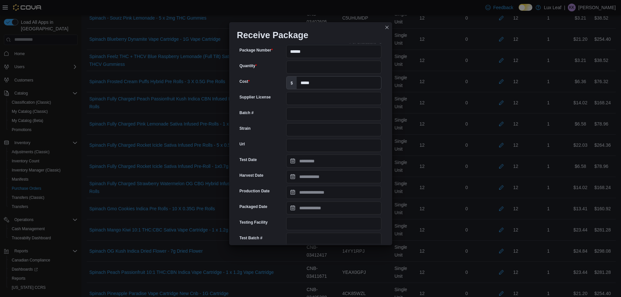
scroll to position [163, 0]
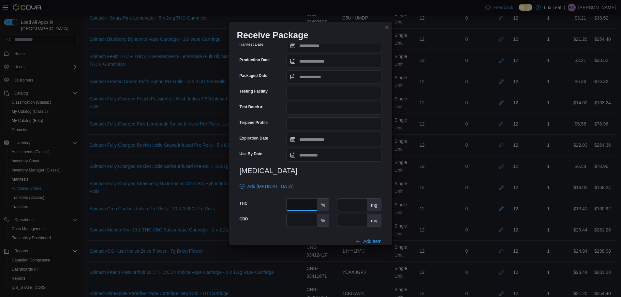
click at [309, 203] on input "number" at bounding box center [302, 205] width 30 height 12
type input "**"
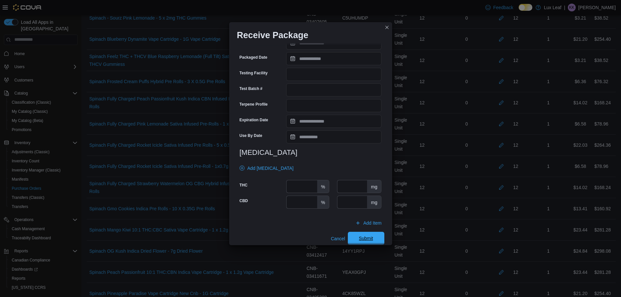
scroll to position [189, 0]
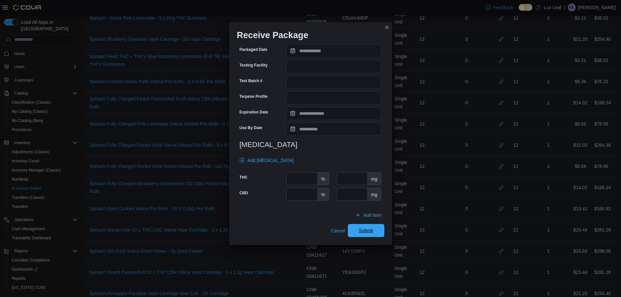
click at [359, 233] on span "Submit" at bounding box center [366, 230] width 14 height 7
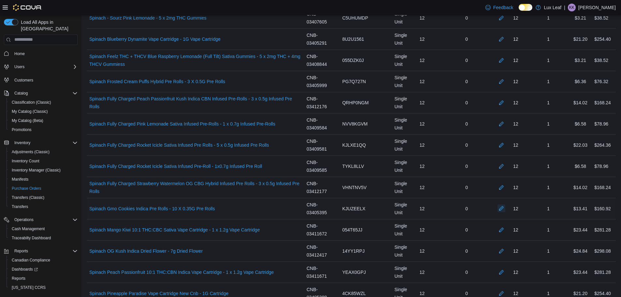
click at [506, 208] on button "button" at bounding box center [502, 209] width 8 height 8
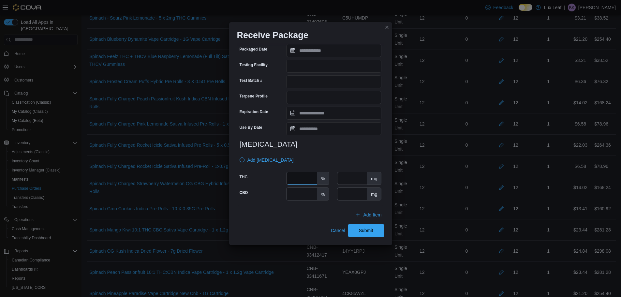
click at [307, 181] on input "number" at bounding box center [302, 178] width 30 height 12
type input "****"
click at [368, 234] on span "Submit" at bounding box center [366, 230] width 29 height 13
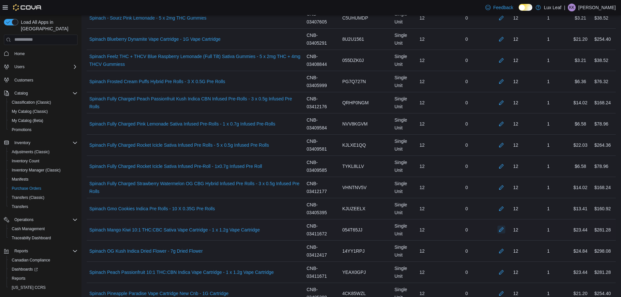
click at [506, 228] on button "button" at bounding box center [502, 230] width 8 height 8
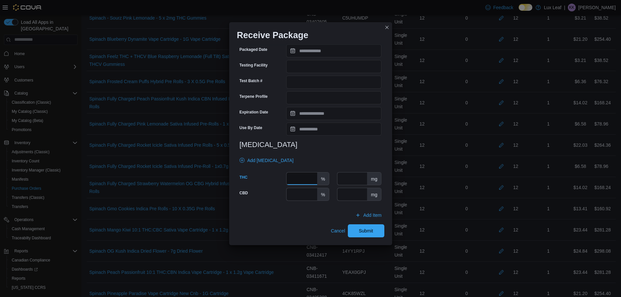
click at [302, 183] on input "number" at bounding box center [302, 179] width 30 height 12
type input "****"
click at [368, 230] on span "Submit" at bounding box center [366, 230] width 14 height 7
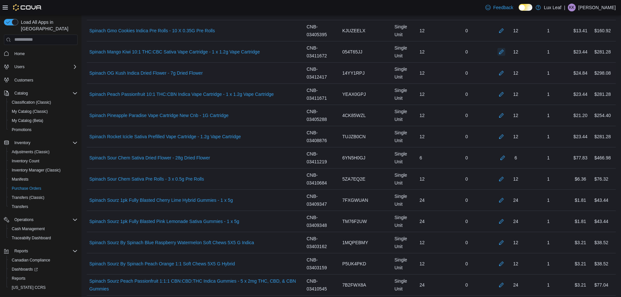
scroll to position [2218, 0]
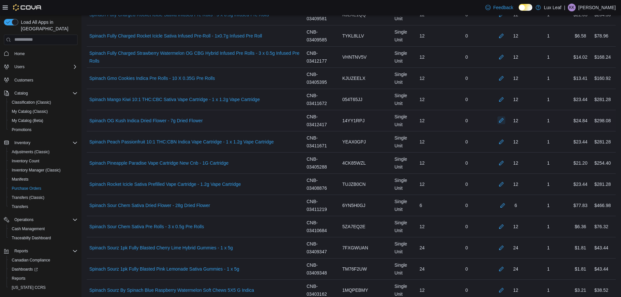
click at [506, 119] on button "button" at bounding box center [502, 120] width 8 height 8
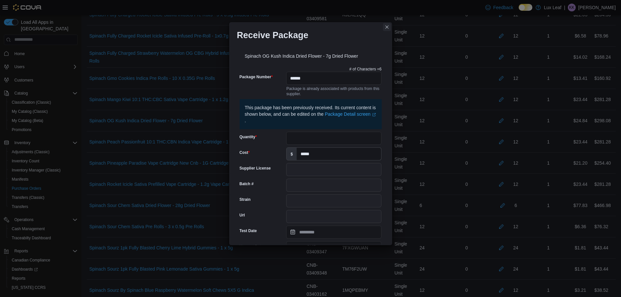
click at [385, 27] on button "Closes this modal window" at bounding box center [387, 27] width 8 height 8
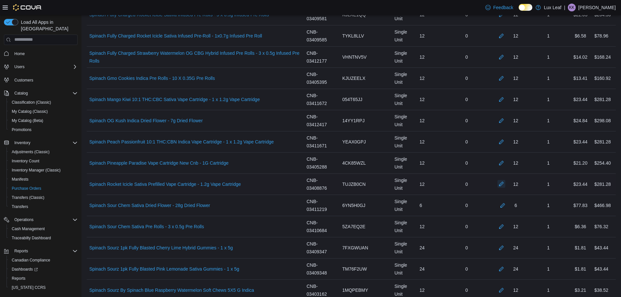
click at [506, 183] on button "button" at bounding box center [502, 184] width 8 height 8
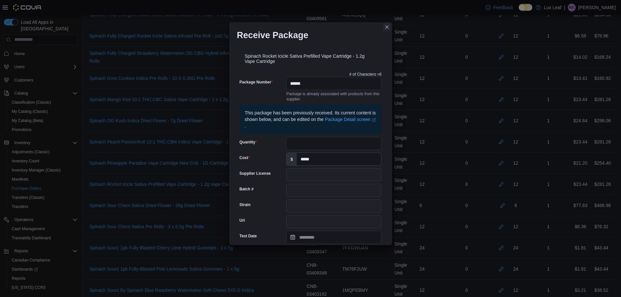
click at [384, 31] on button "Closes this modal window" at bounding box center [387, 27] width 8 height 8
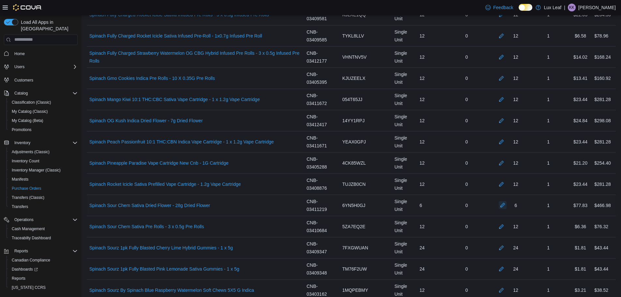
click at [505, 202] on button "button" at bounding box center [503, 205] width 8 height 8
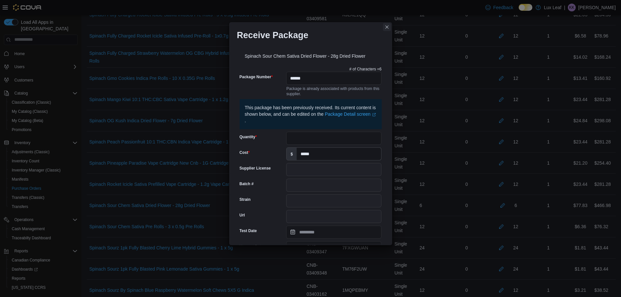
click at [387, 26] on button "Closes this modal window" at bounding box center [387, 27] width 8 height 8
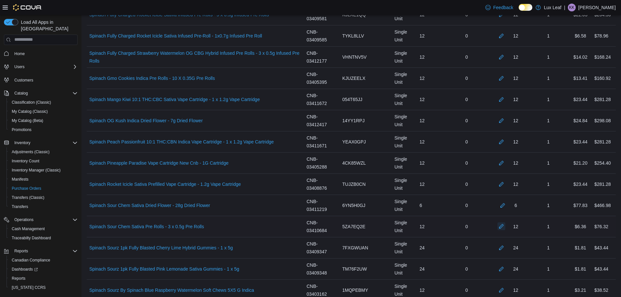
click at [506, 225] on button "button" at bounding box center [502, 226] width 8 height 8
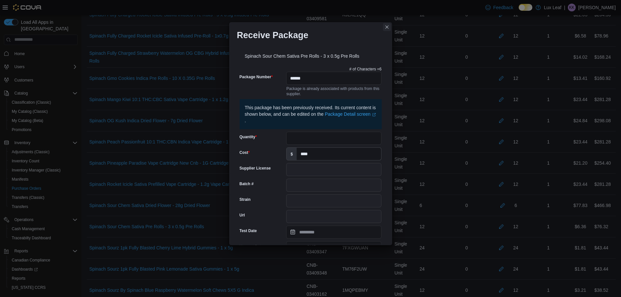
click at [387, 26] on button "Closes this modal window" at bounding box center [387, 27] width 8 height 8
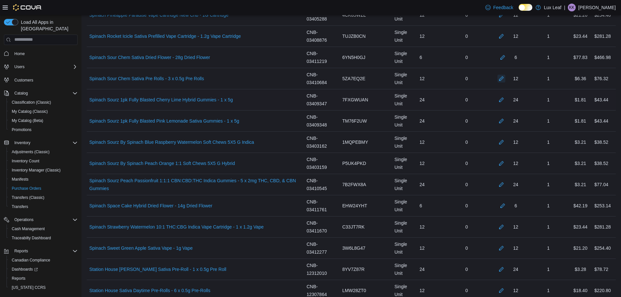
scroll to position [2381, 0]
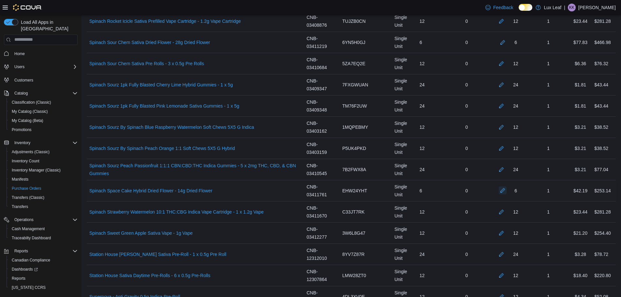
click at [507, 191] on button "button" at bounding box center [503, 191] width 8 height 8
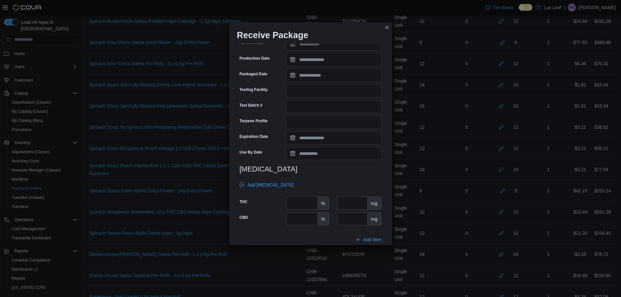
scroll to position [184, 0]
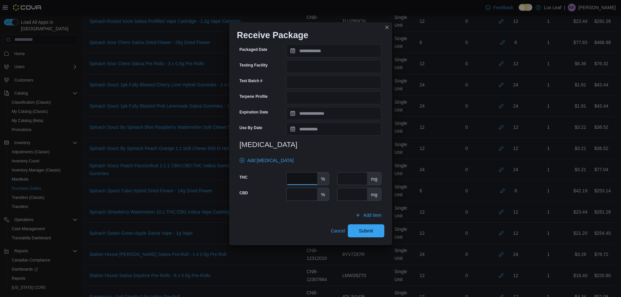
click at [312, 184] on input "number" at bounding box center [302, 179] width 30 height 12
type input "****"
click at [352, 230] on span "Submit" at bounding box center [366, 230] width 29 height 13
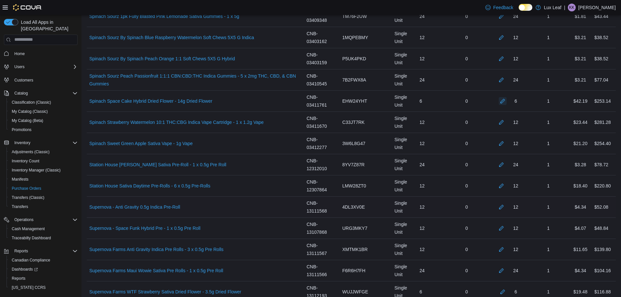
scroll to position [2479, 0]
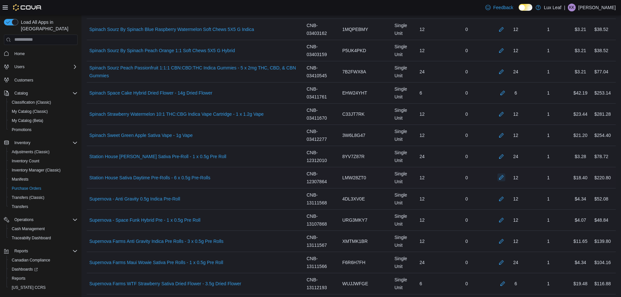
click at [506, 175] on button "button" at bounding box center [502, 178] width 8 height 8
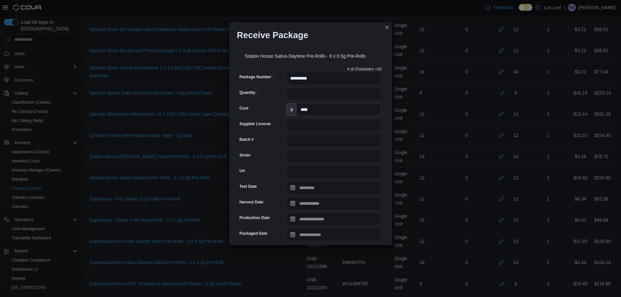
scroll to position [163, 0]
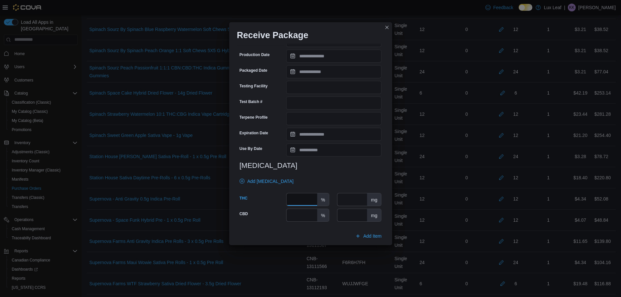
click at [305, 200] on input "number" at bounding box center [302, 199] width 30 height 12
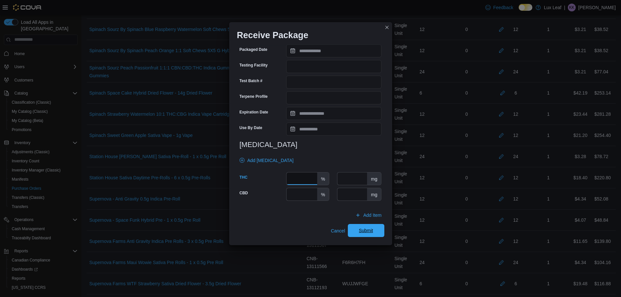
type input "****"
click at [354, 233] on span "Submit" at bounding box center [366, 230] width 29 height 13
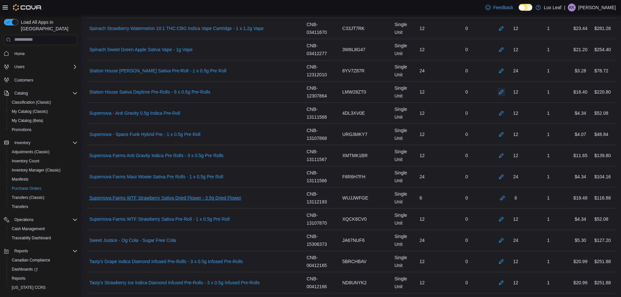
scroll to position [2577, 0]
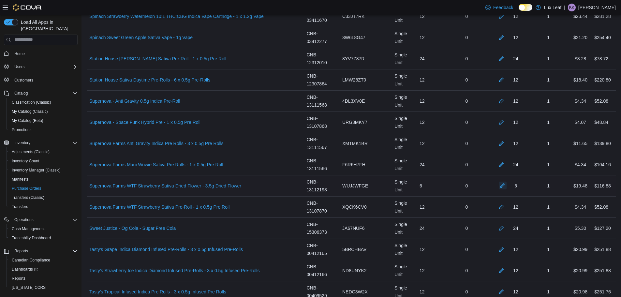
click at [507, 186] on button "button" at bounding box center [503, 186] width 8 height 8
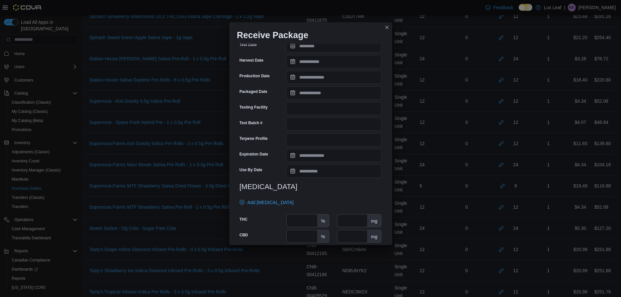
scroll to position [163, 0]
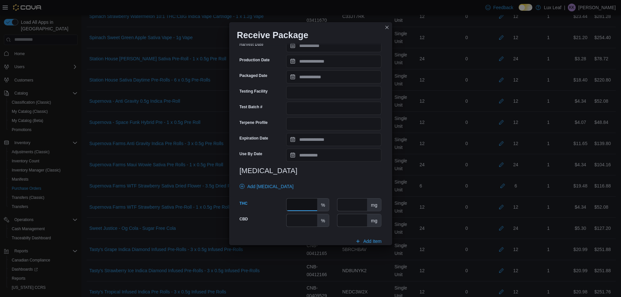
click at [289, 201] on input "number" at bounding box center [302, 205] width 30 height 12
type input "****"
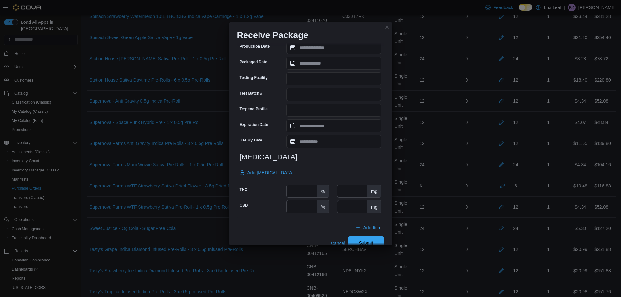
scroll to position [189, 0]
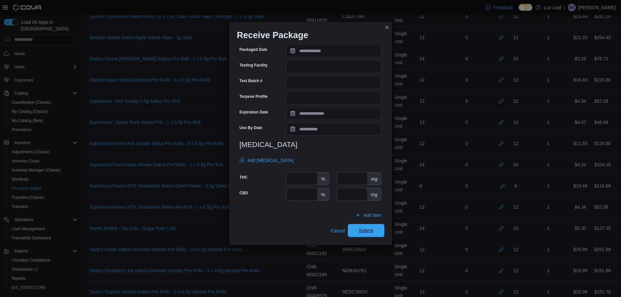
click at [370, 229] on span "Submit" at bounding box center [366, 230] width 14 height 7
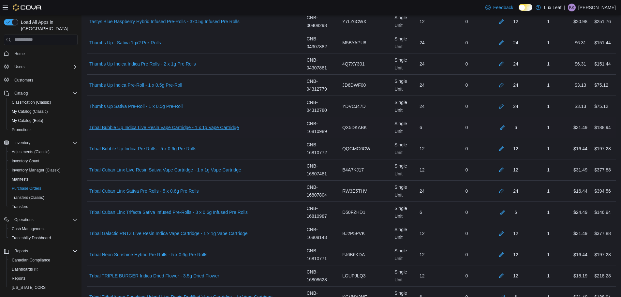
scroll to position [2871, 0]
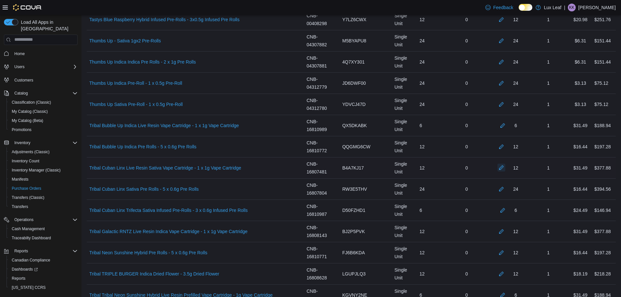
click at [505, 167] on button "button" at bounding box center [502, 168] width 8 height 8
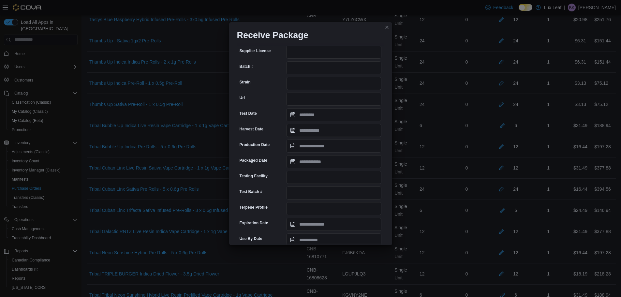
scroll to position [189, 0]
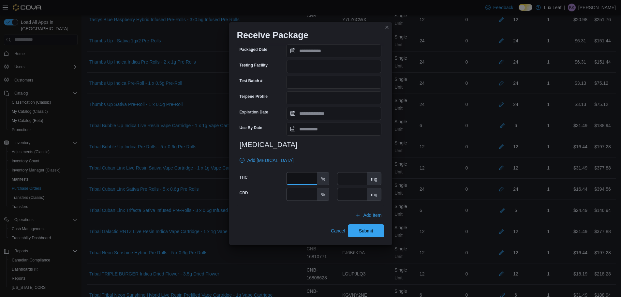
click at [302, 183] on input "number" at bounding box center [302, 179] width 30 height 12
type input "****"
click at [361, 233] on span "Submit" at bounding box center [366, 230] width 14 height 7
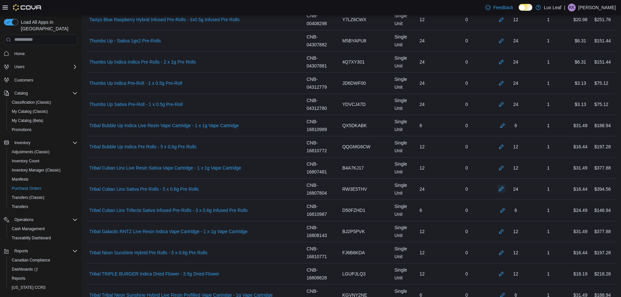
click at [503, 186] on button "button" at bounding box center [502, 189] width 8 height 8
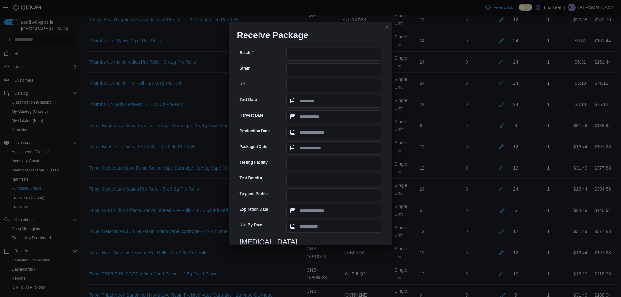
scroll to position [184, 0]
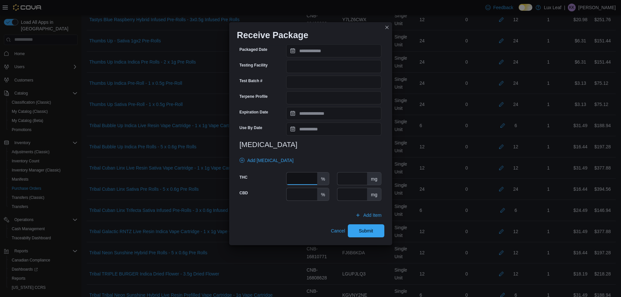
click at [309, 179] on input "number" at bounding box center [302, 179] width 30 height 12
type input "****"
drag, startPoint x: 361, startPoint y: 232, endPoint x: 402, endPoint y: 235, distance: 40.9
click at [362, 232] on span "Submit" at bounding box center [366, 231] width 14 height 7
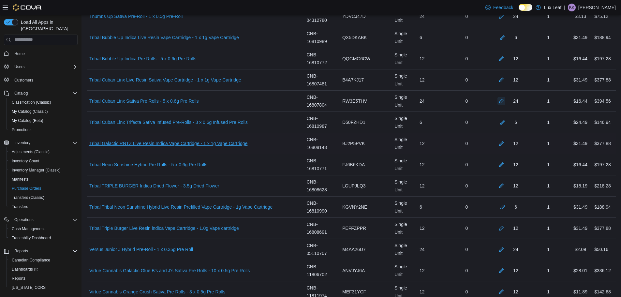
scroll to position [2968, 0]
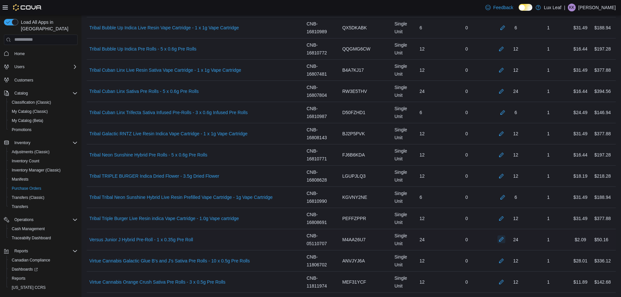
click at [506, 237] on button "button" at bounding box center [502, 240] width 8 height 8
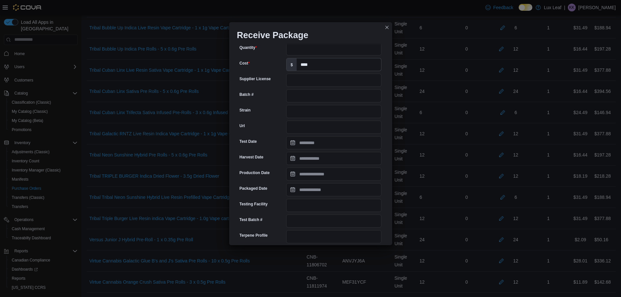
scroll to position [163, 0]
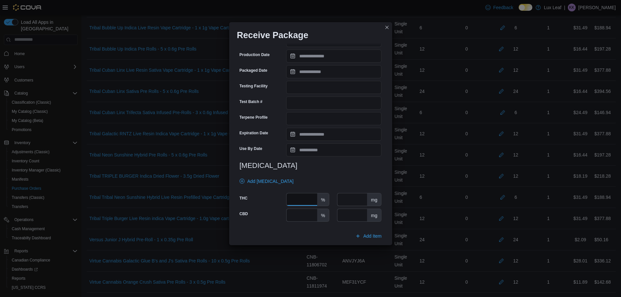
click at [297, 194] on input "number" at bounding box center [302, 199] width 30 height 12
type input "****"
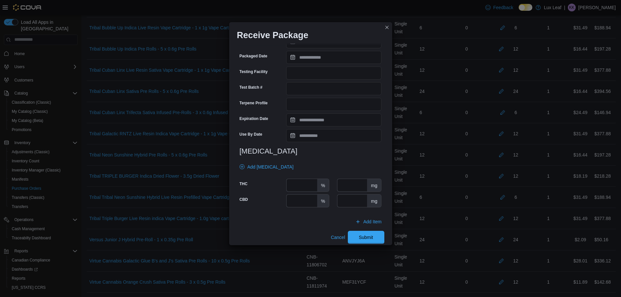
scroll to position [184, 0]
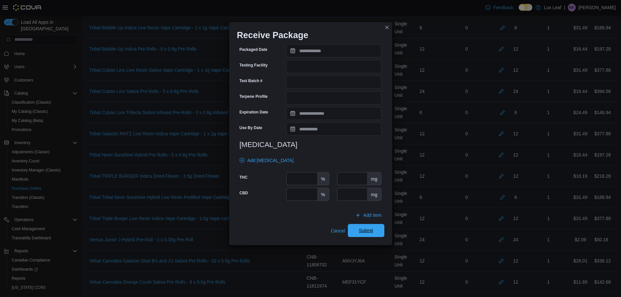
click at [376, 230] on span "Submit" at bounding box center [366, 230] width 29 height 13
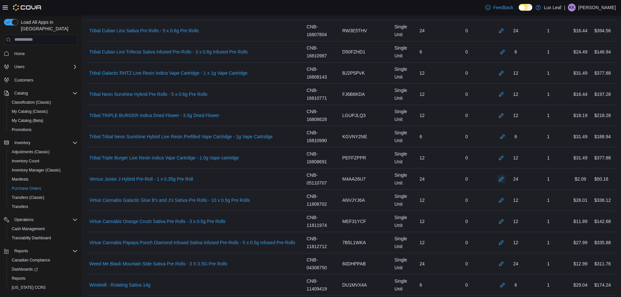
scroll to position [3034, 0]
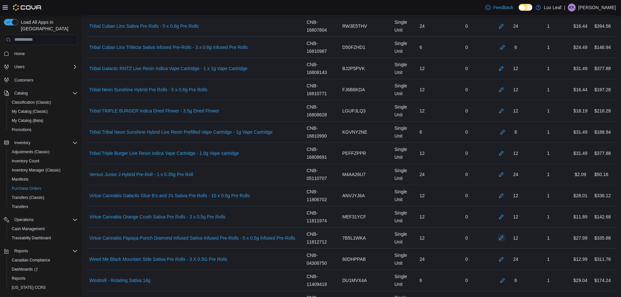
click at [506, 236] on button "button" at bounding box center [502, 238] width 8 height 8
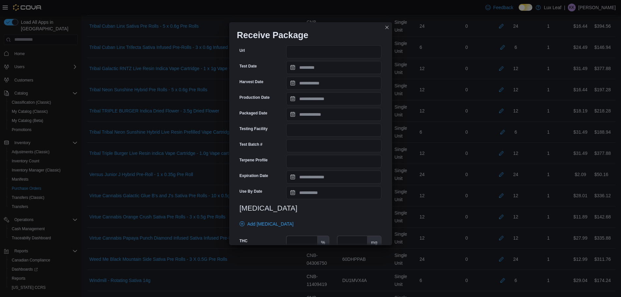
scroll to position [189, 0]
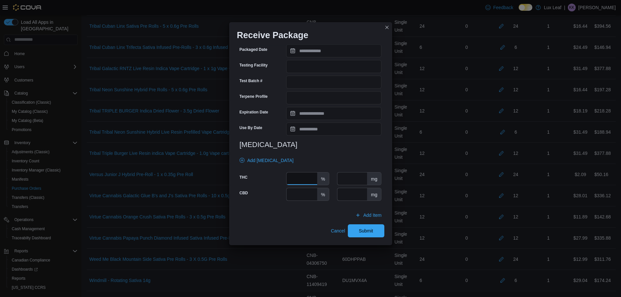
click at [304, 182] on input "number" at bounding box center [302, 179] width 30 height 12
type input "****"
click at [353, 232] on span "Submit" at bounding box center [366, 230] width 29 height 13
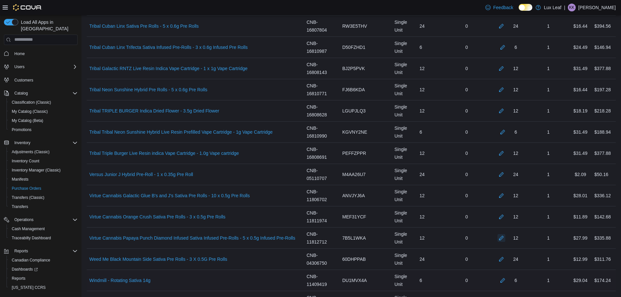
scroll to position [3164, 0]
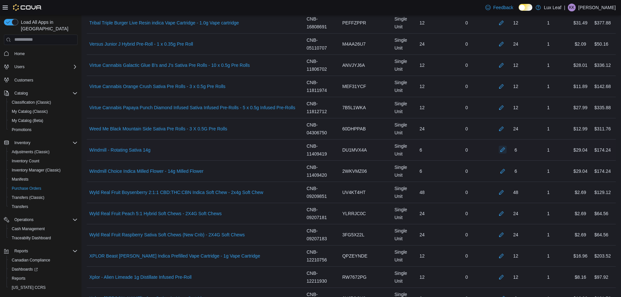
click at [507, 149] on button "button" at bounding box center [503, 150] width 8 height 8
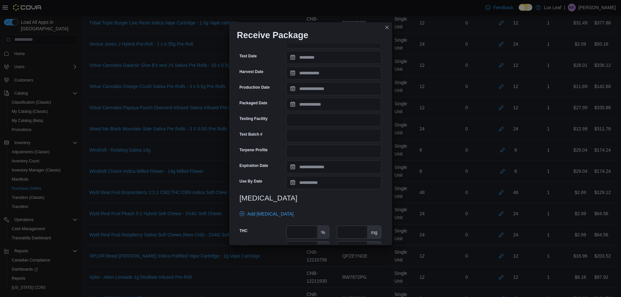
scroll to position [184, 0]
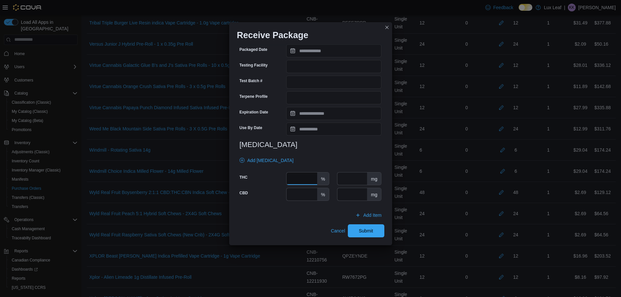
click at [307, 180] on input "number" at bounding box center [302, 179] width 30 height 12
type input "****"
click at [366, 228] on span "Submit" at bounding box center [366, 230] width 14 height 7
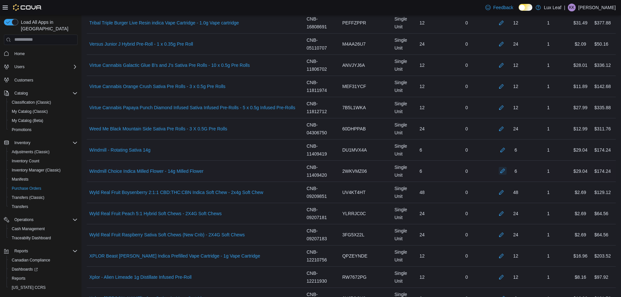
click at [504, 170] on button "button" at bounding box center [503, 171] width 8 height 8
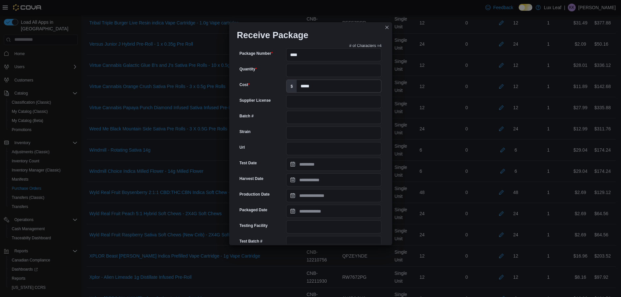
scroll to position [163, 0]
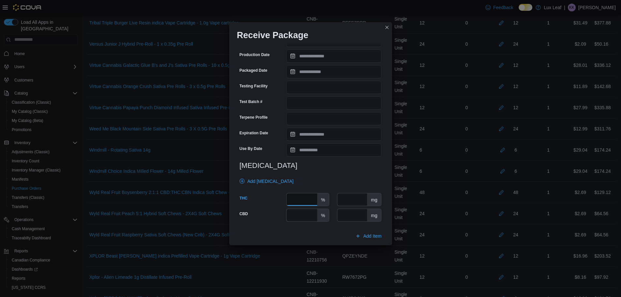
click at [304, 196] on input "number" at bounding box center [302, 199] width 30 height 12
type input "****"
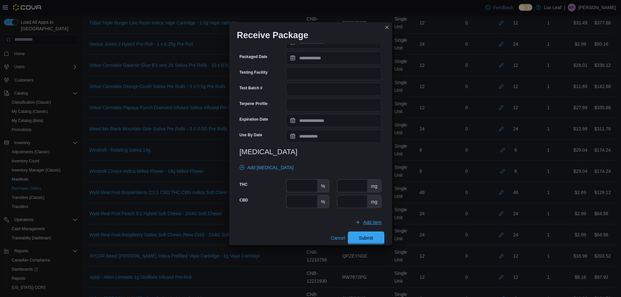
scroll to position [184, 0]
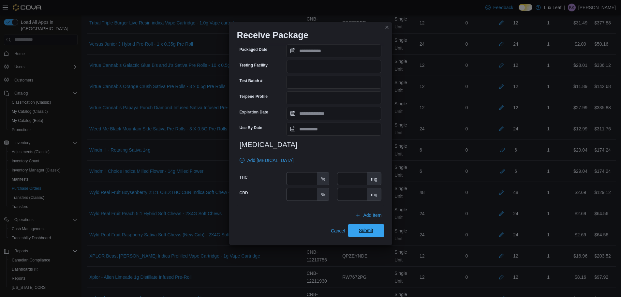
click at [361, 229] on span "Submit" at bounding box center [366, 230] width 14 height 7
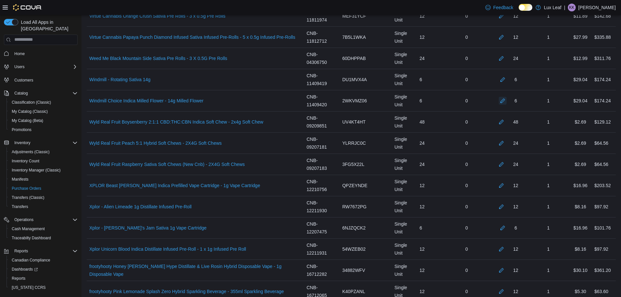
scroll to position [3327, 0]
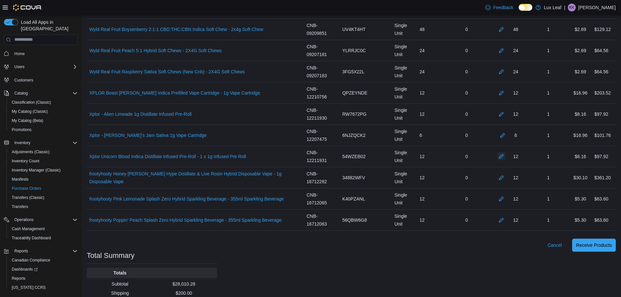
click at [506, 158] on button "button" at bounding box center [502, 156] width 8 height 8
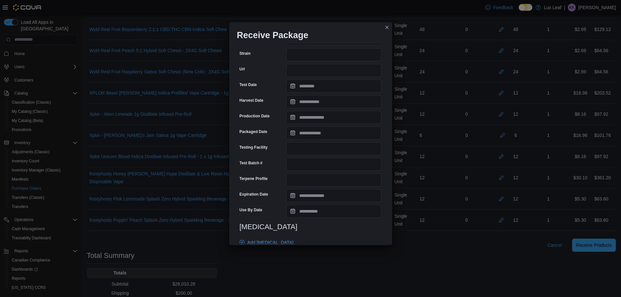
scroll to position [163, 0]
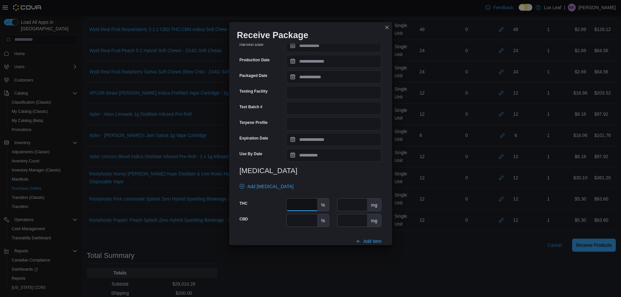
click at [293, 204] on input "number" at bounding box center [302, 205] width 30 height 12
type input "****"
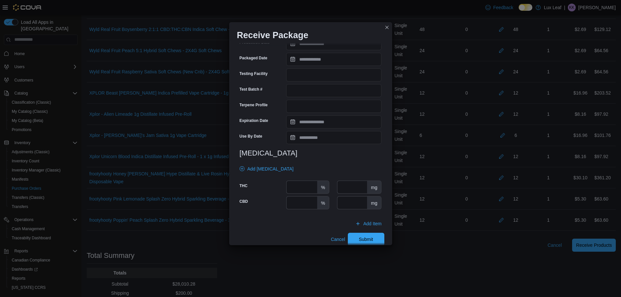
scroll to position [189, 0]
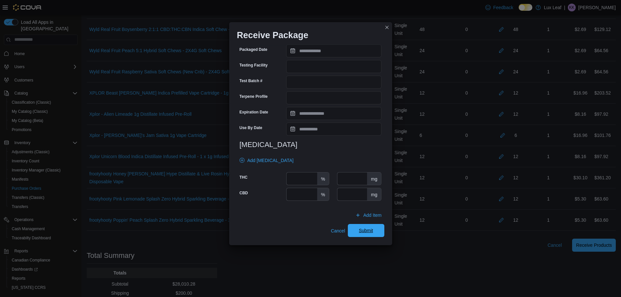
click at [352, 229] on span "Submit" at bounding box center [366, 230] width 29 height 13
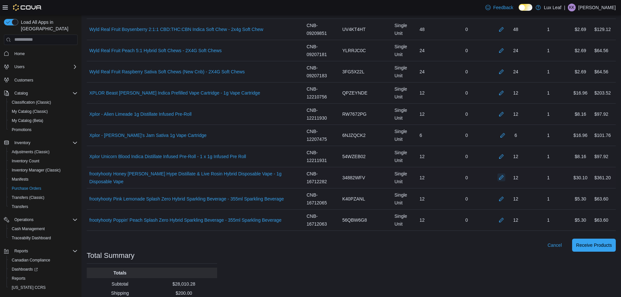
click at [505, 179] on button "button" at bounding box center [502, 178] width 8 height 8
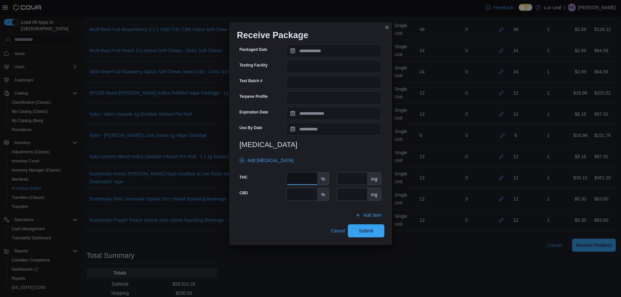
click at [294, 178] on input "number" at bounding box center [302, 179] width 30 height 12
type input "**"
click at [374, 231] on span "Submit" at bounding box center [366, 230] width 29 height 13
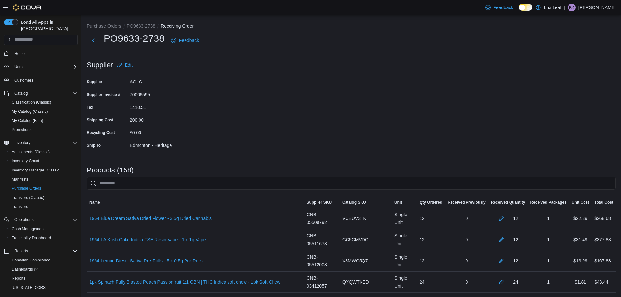
scroll to position [3365, 0]
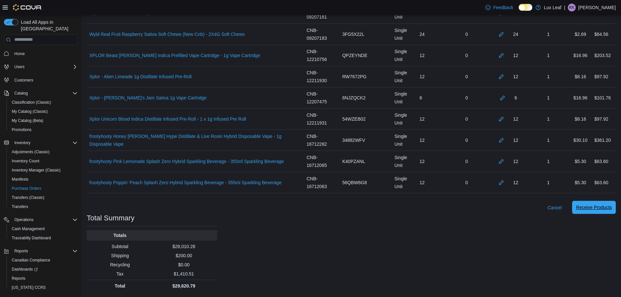
click at [587, 203] on span "Receive Products" at bounding box center [594, 207] width 36 height 13
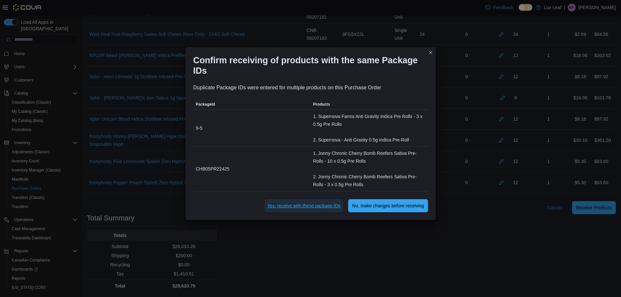
click at [293, 207] on span "Yes, receive with these package IDs" at bounding box center [303, 206] width 73 height 7
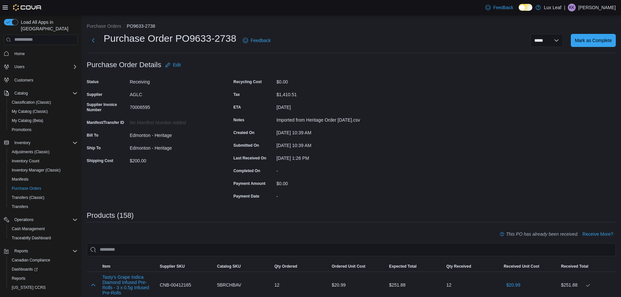
drag, startPoint x: 298, startPoint y: 22, endPoint x: 294, endPoint y: 1, distance: 21.0
click at [593, 41] on span "Mark as Complete" at bounding box center [593, 40] width 37 height 7
